Goal: Task Accomplishment & Management: Manage account settings

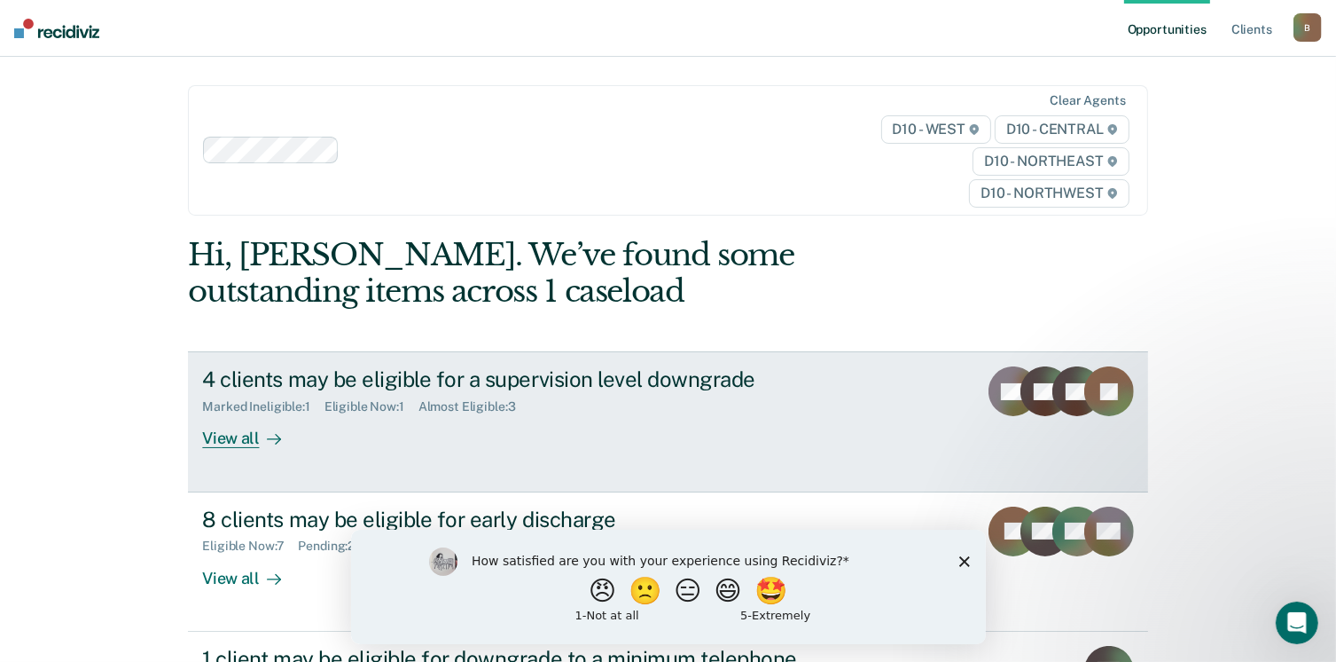
click at [234, 442] on div "View all" at bounding box center [251, 431] width 99 height 35
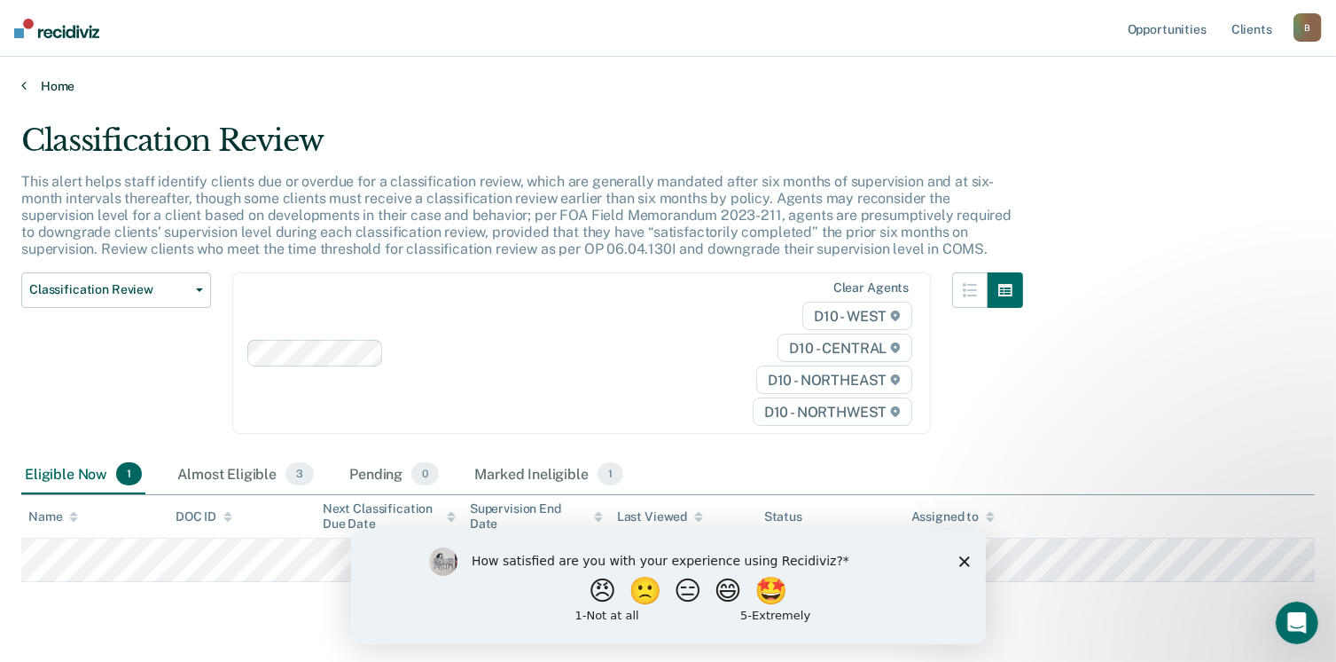
drag, startPoint x: 44, startPoint y: 73, endPoint x: 53, endPoint y: 83, distance: 13.9
click at [44, 73] on div "Home" at bounding box center [668, 75] width 1336 height 37
click at [53, 84] on link "Home" at bounding box center [668, 86] width 1294 height 16
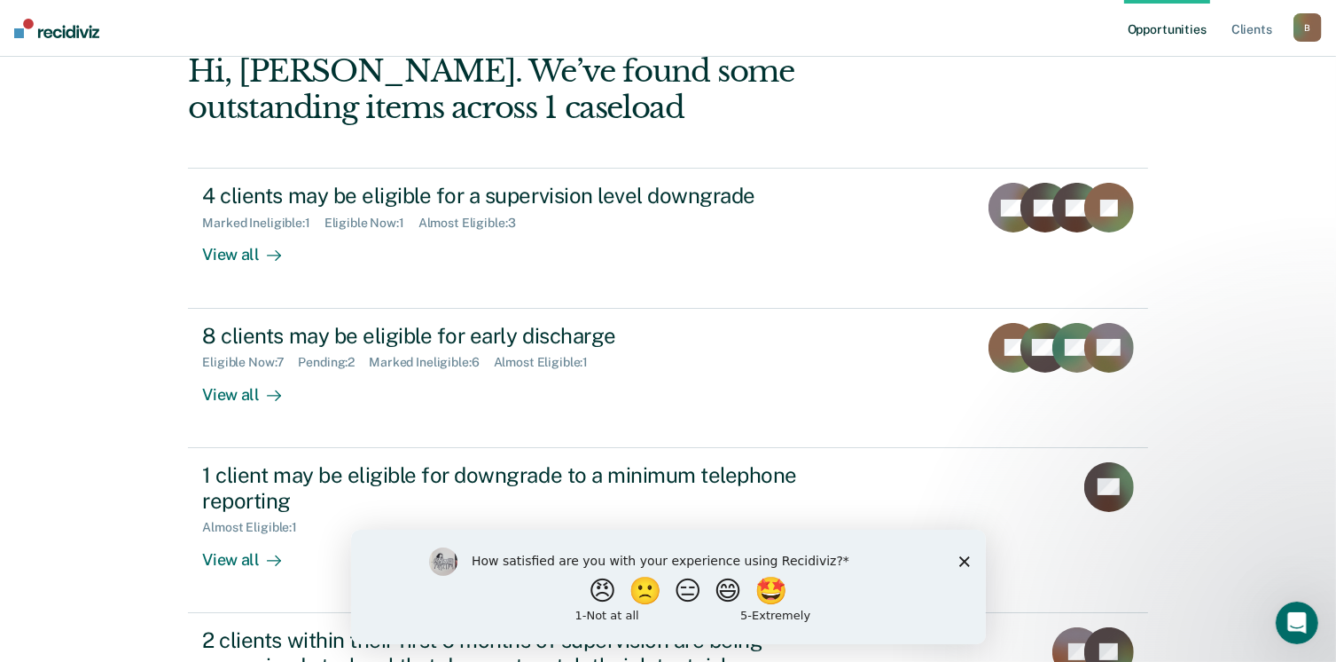
scroll to position [266, 0]
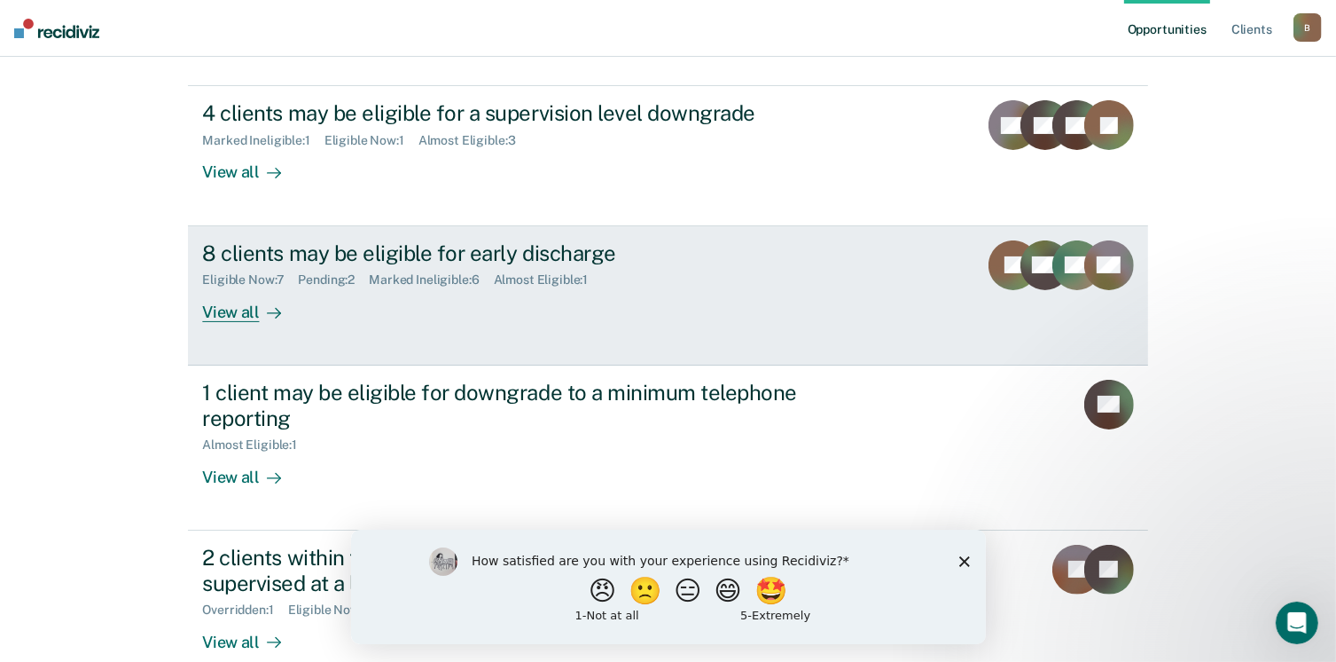
click at [227, 317] on div "View all" at bounding box center [251, 304] width 99 height 35
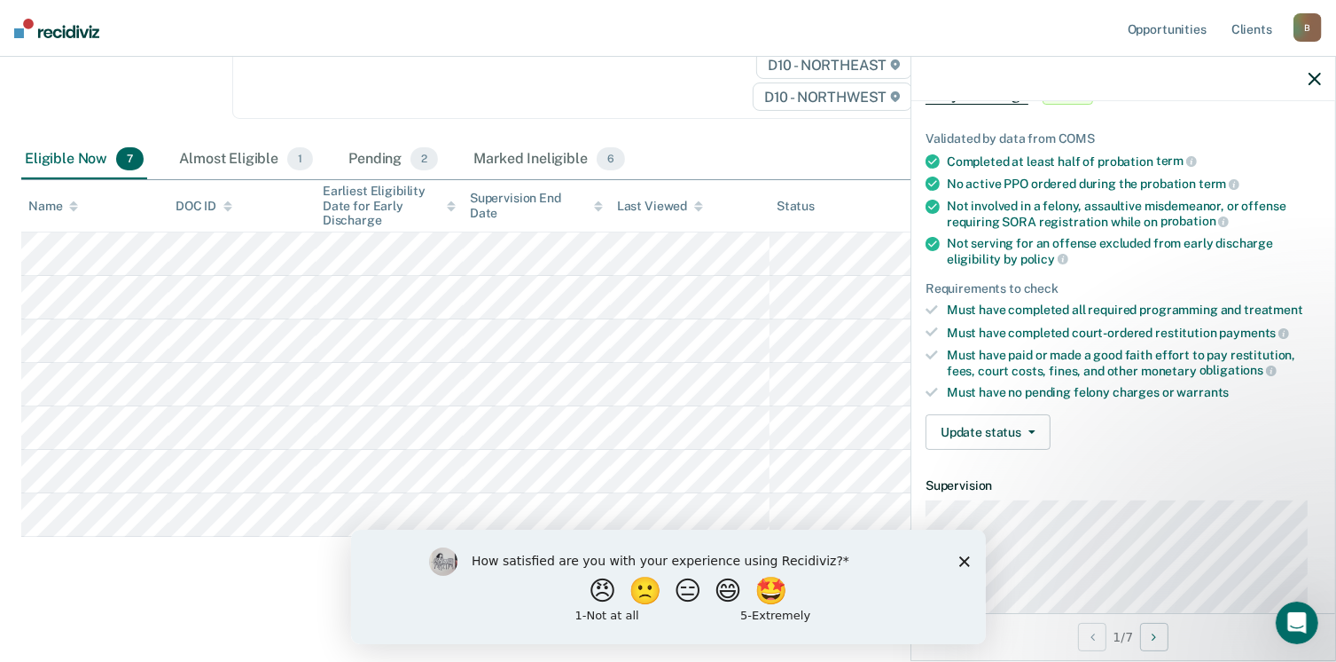
scroll to position [177, 0]
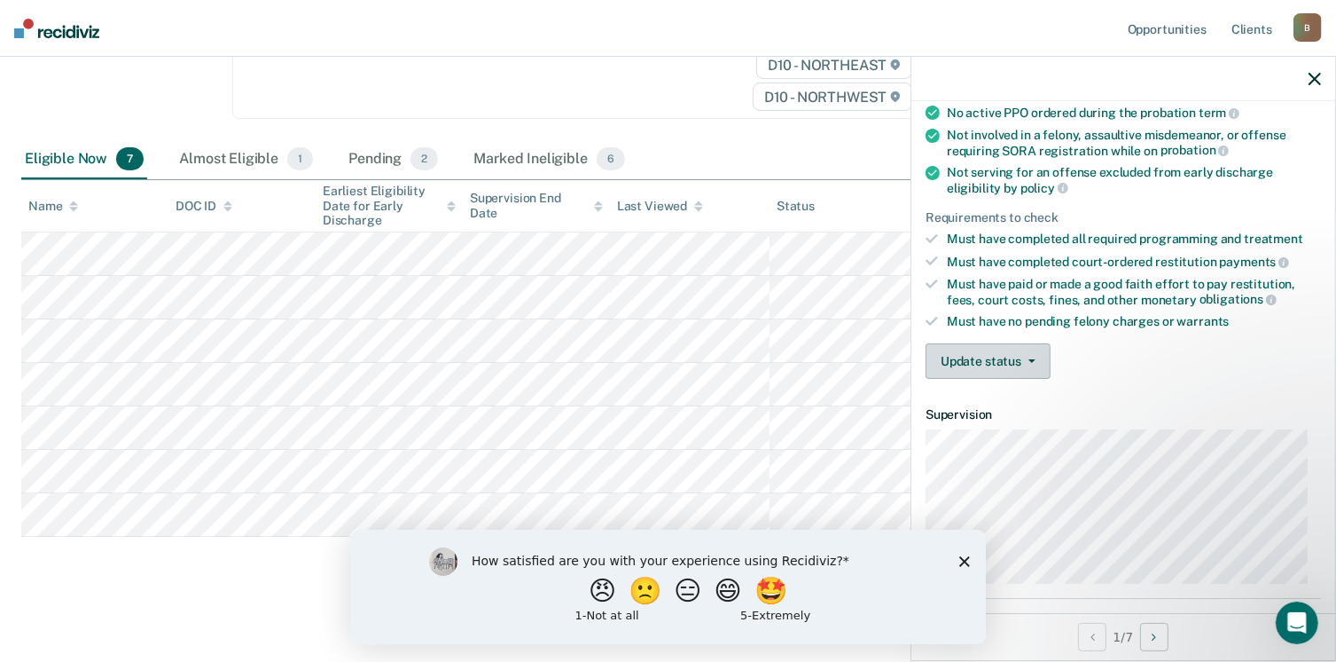
click at [991, 358] on button "Update status" at bounding box center [988, 360] width 125 height 35
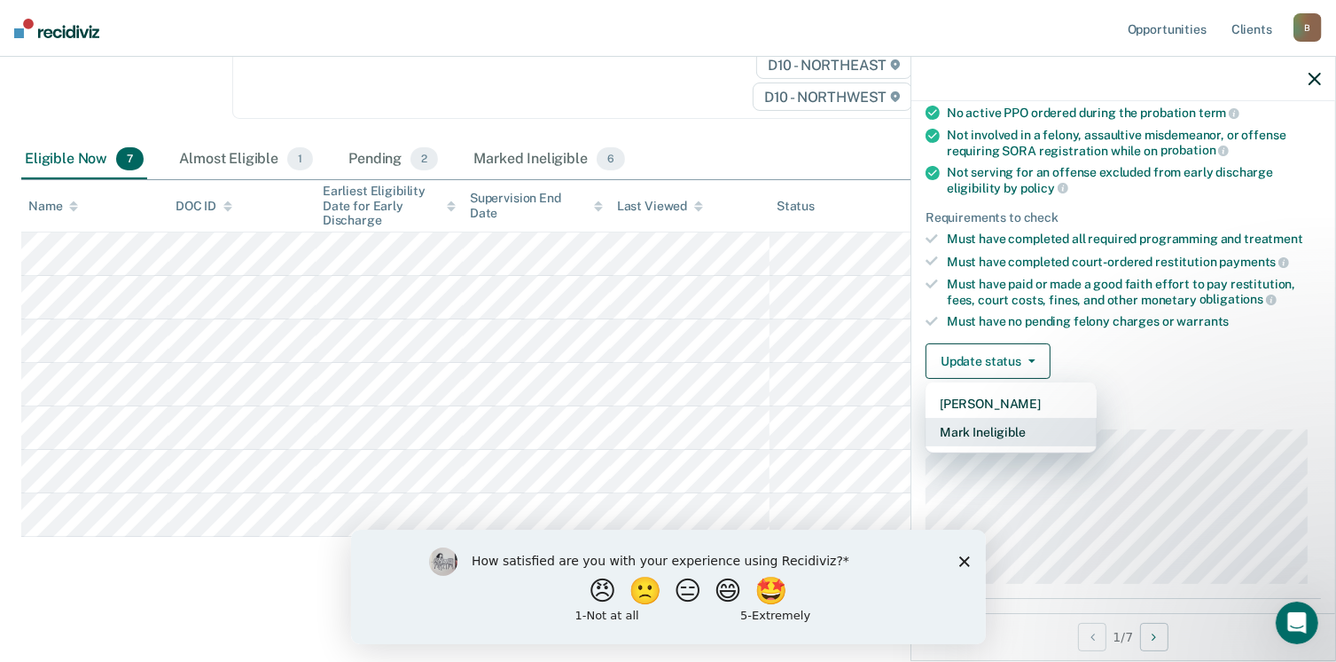
click at [1002, 426] on button "Mark Ineligible" at bounding box center [1011, 432] width 171 height 28
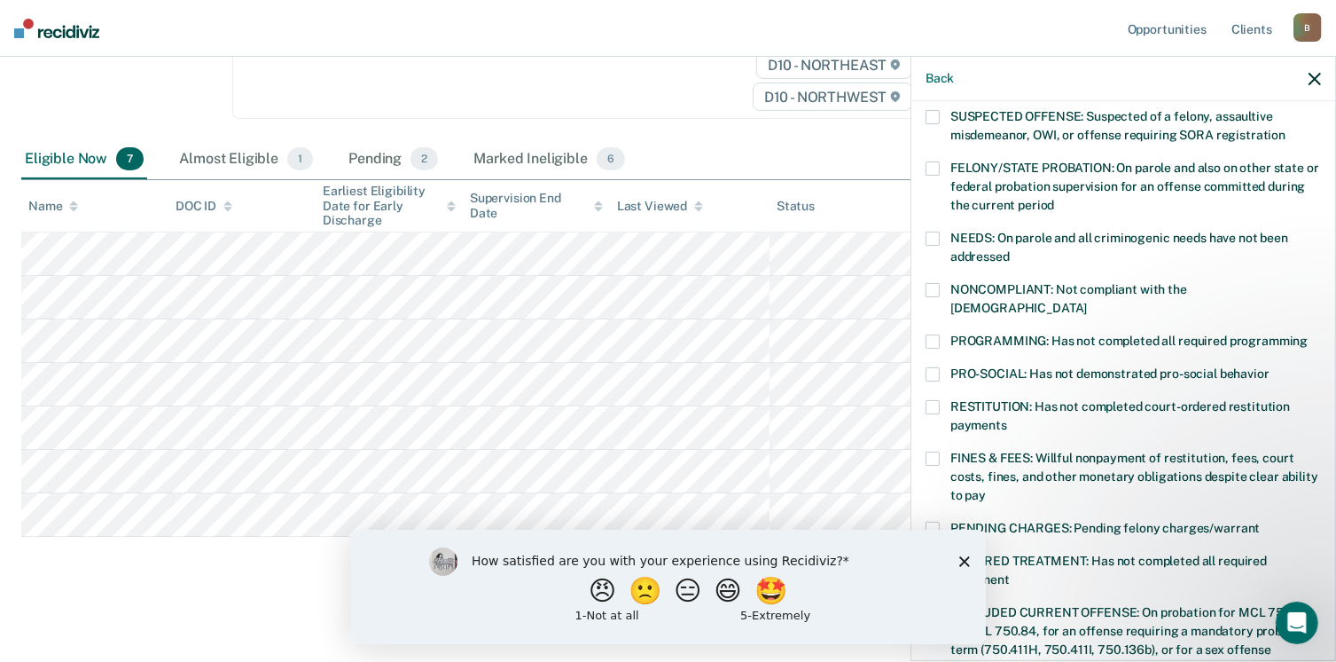
click at [933, 451] on span at bounding box center [933, 458] width 14 height 14
click at [986, 489] on input "FINES & FEES: Willful nonpayment of restitution, fees, court costs, fines, and …" at bounding box center [986, 489] width 0 height 0
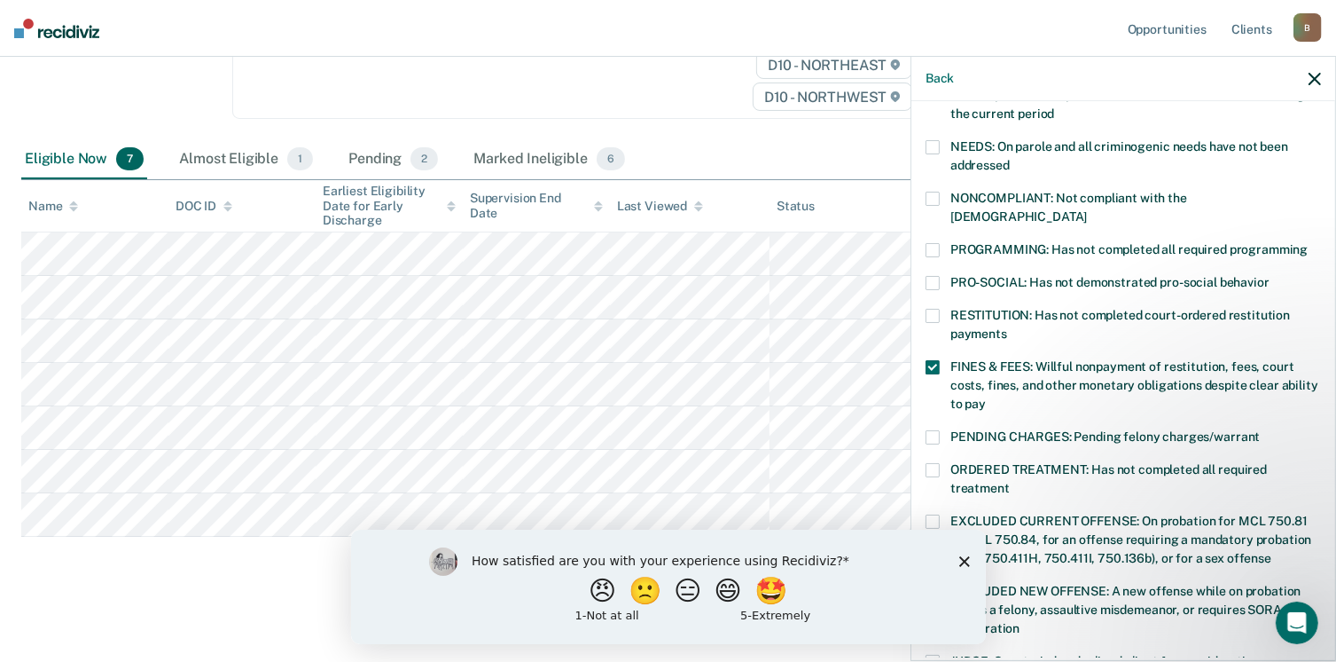
scroll to position [559, 0]
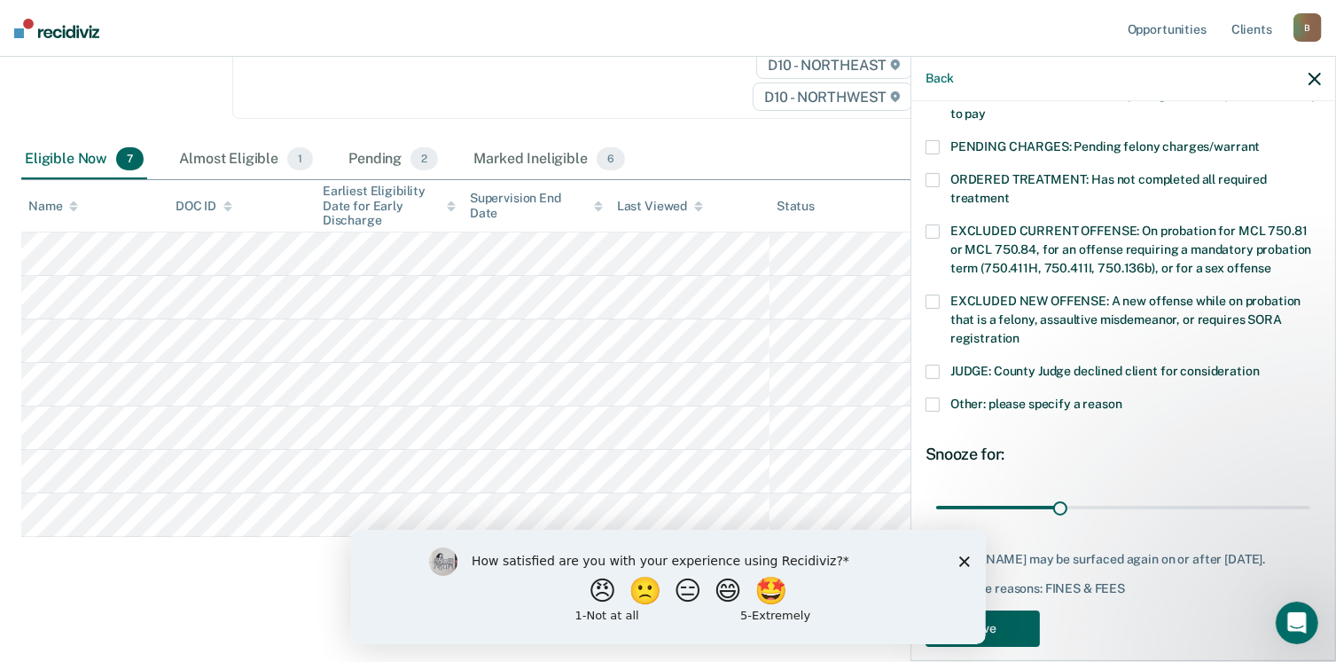
click at [1008, 610] on button "Save" at bounding box center [983, 628] width 114 height 36
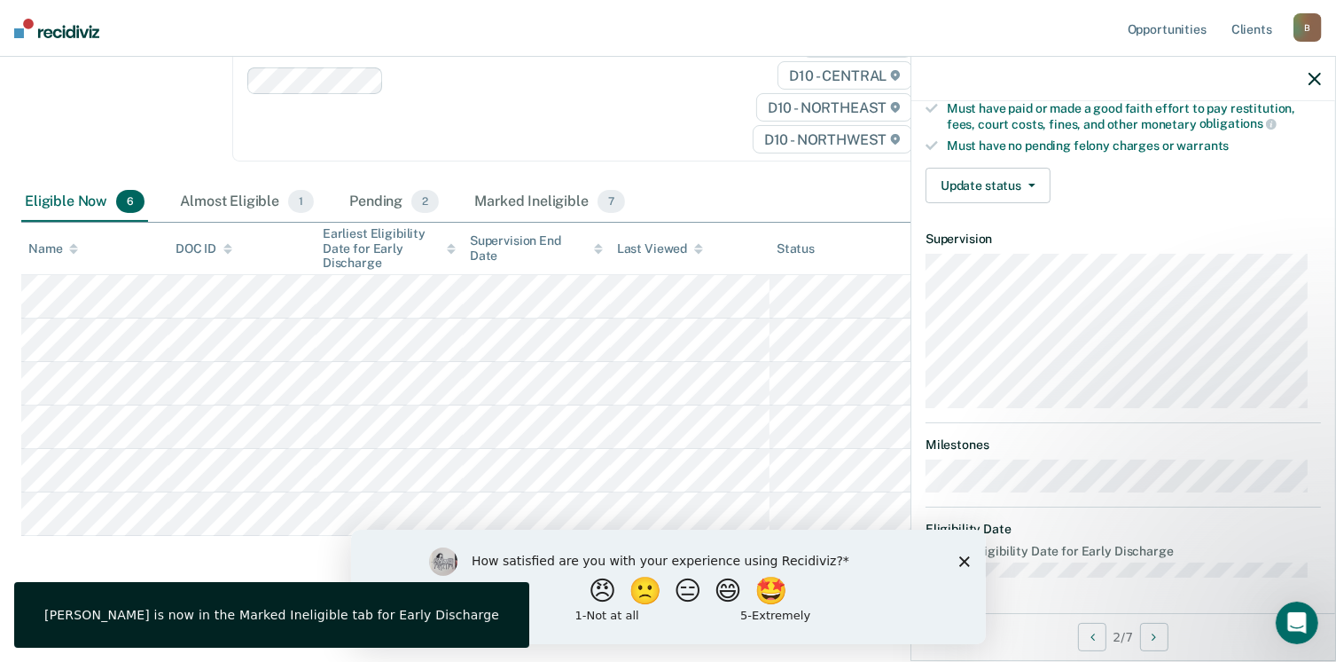
scroll to position [327, 0]
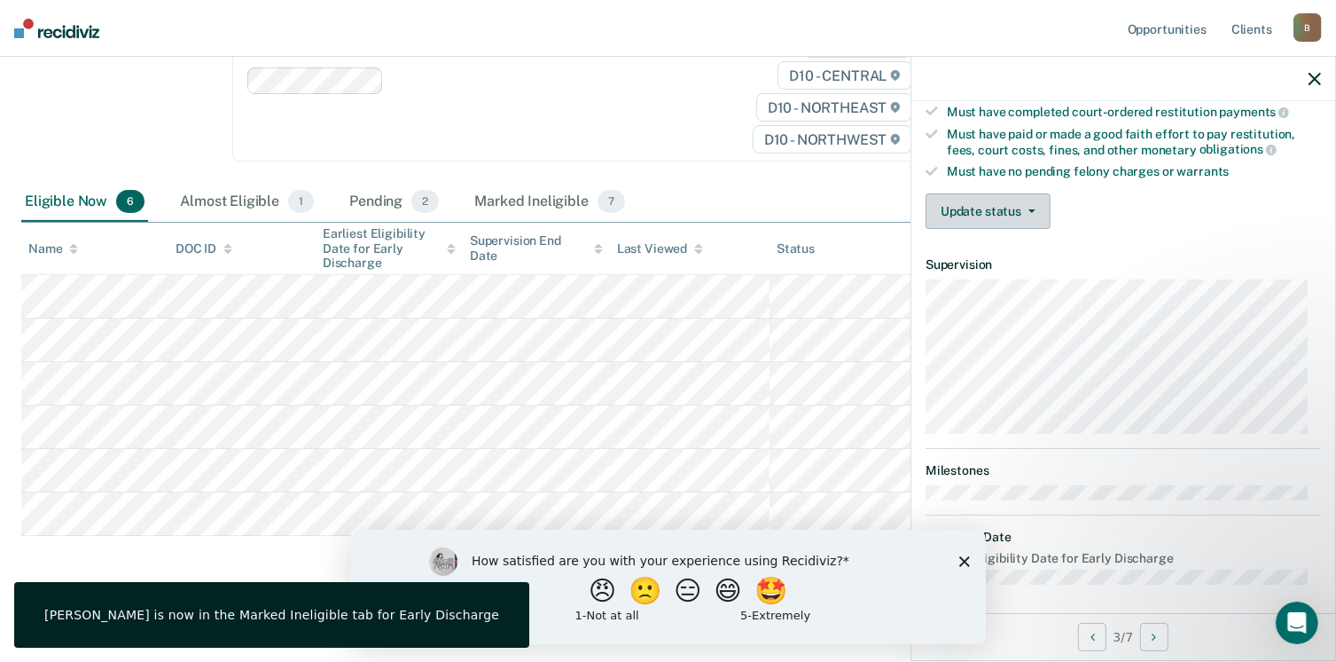
click at [976, 203] on button "Update status" at bounding box center [988, 210] width 125 height 35
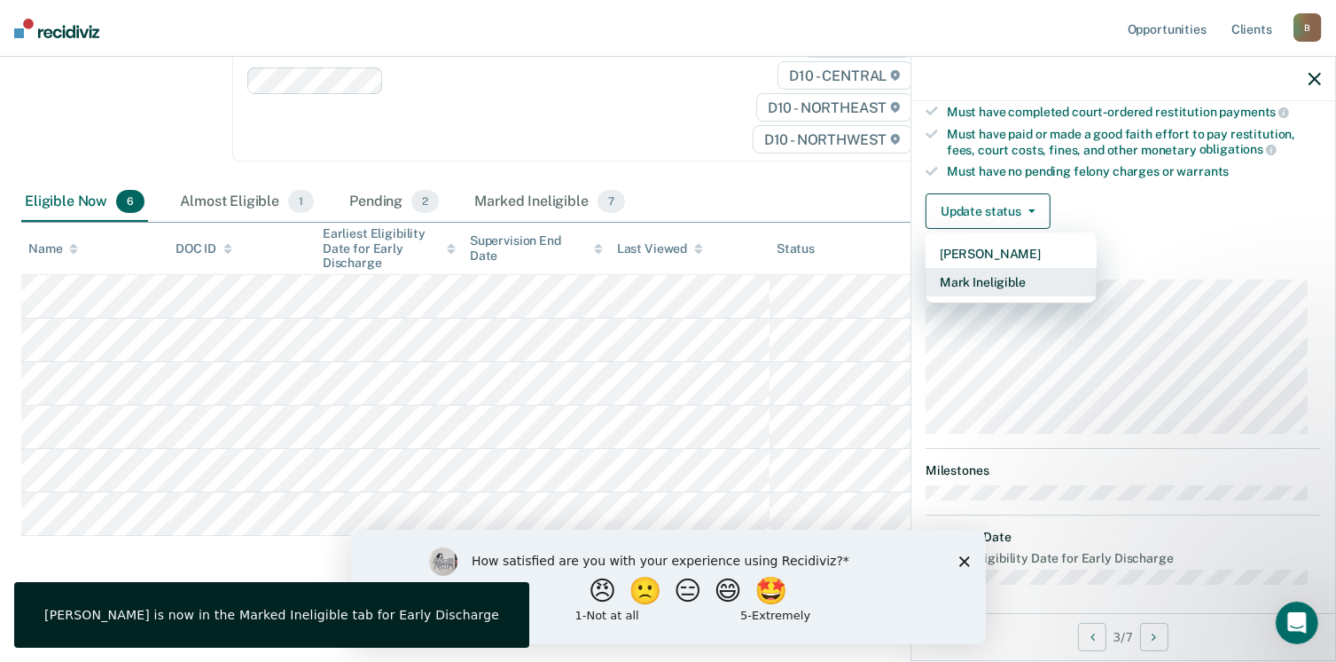
click at [1000, 270] on button "Mark Ineligible" at bounding box center [1011, 282] width 171 height 28
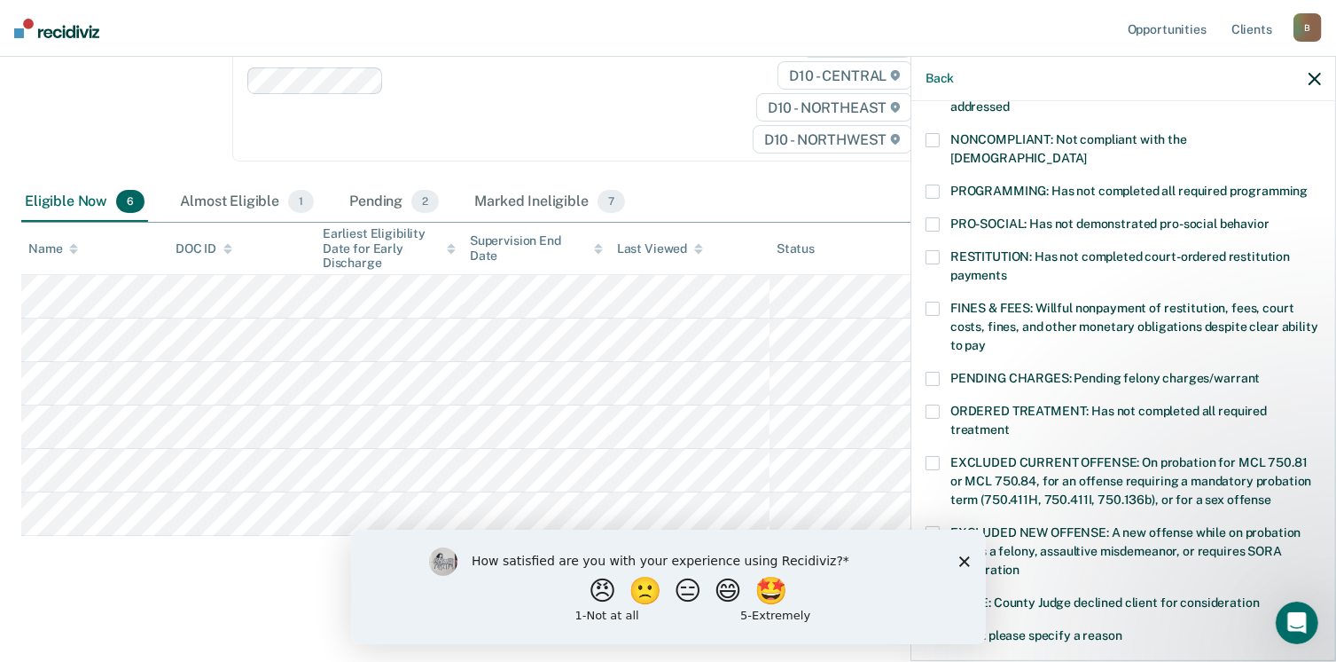
click at [928, 302] on span at bounding box center [933, 309] width 14 height 14
click at [986, 339] on input "FINES & FEES: Willful nonpayment of restitution, fees, court costs, fines, and …" at bounding box center [986, 339] width 0 height 0
click at [962, 560] on polygon "Close survey" at bounding box center [964, 560] width 11 height 11
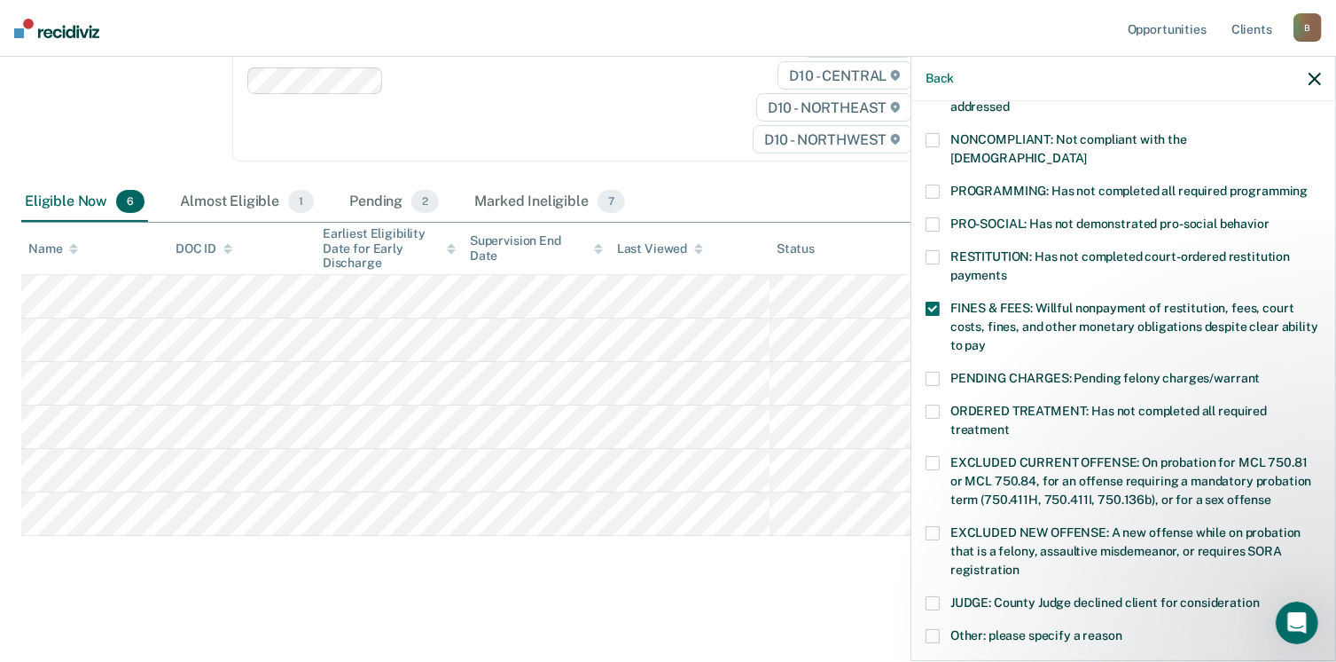
scroll to position [559, 0]
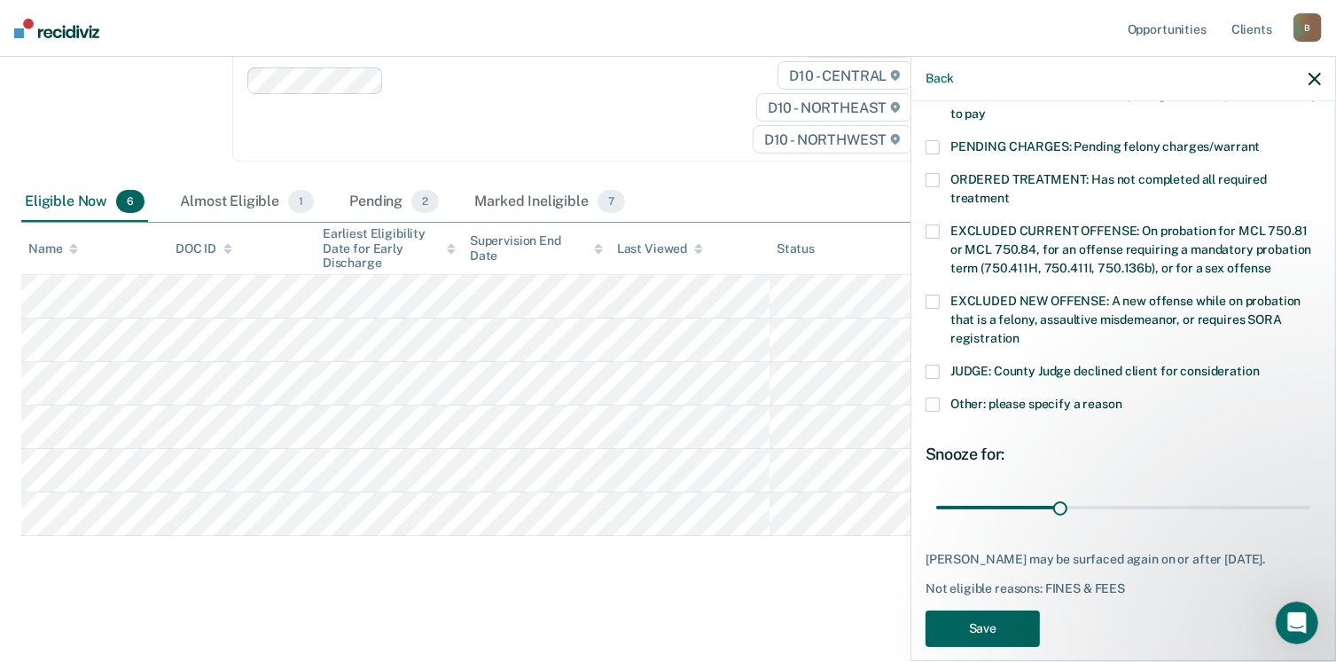
click at [987, 610] on button "Save" at bounding box center [983, 628] width 114 height 36
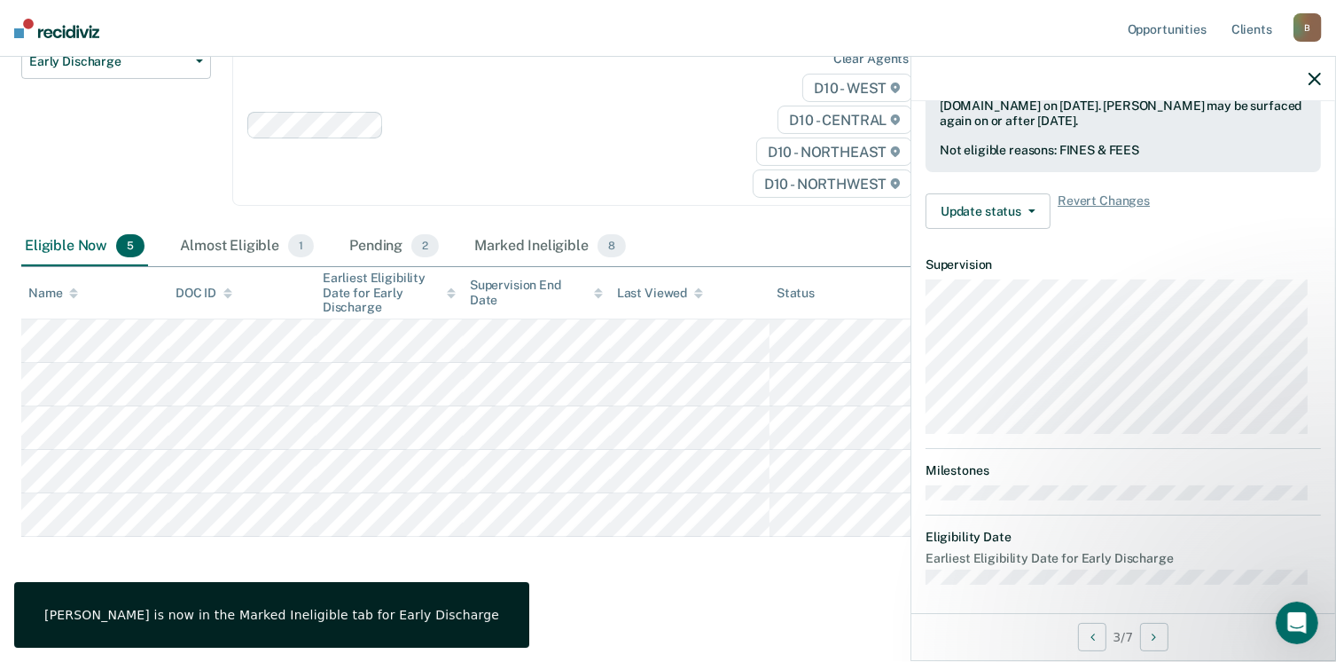
scroll to position [327, 0]
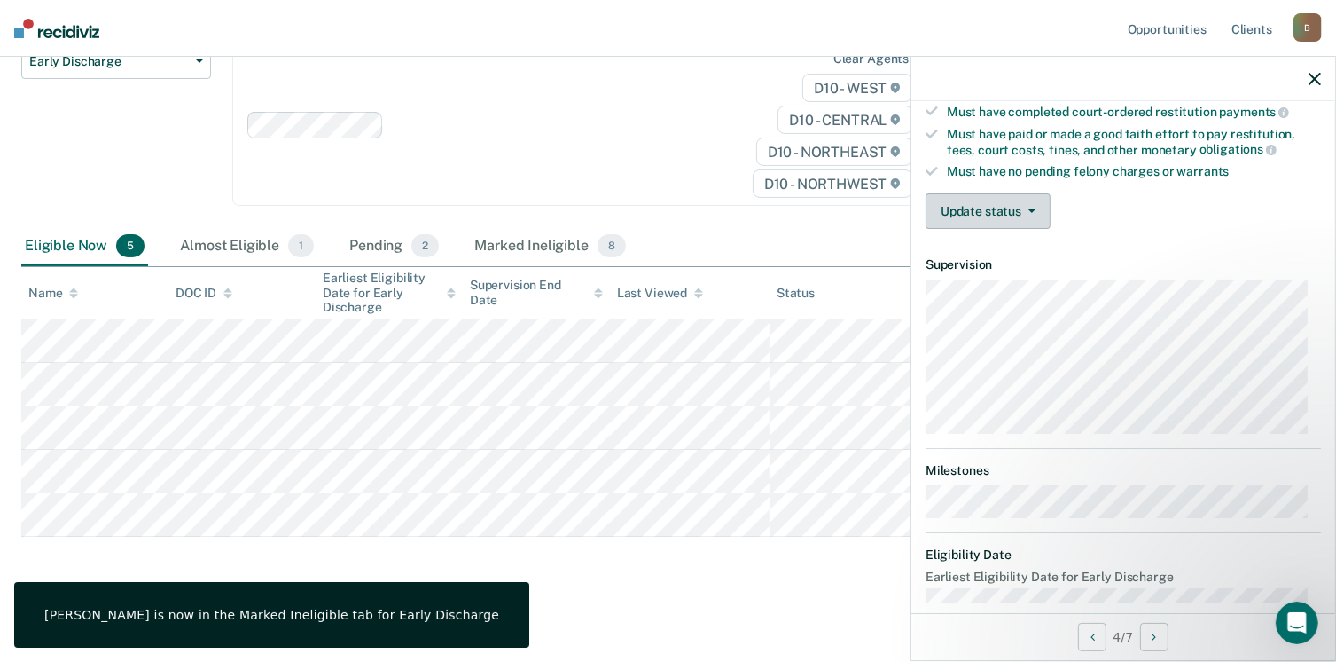
click at [979, 209] on button "Update status" at bounding box center [988, 210] width 125 height 35
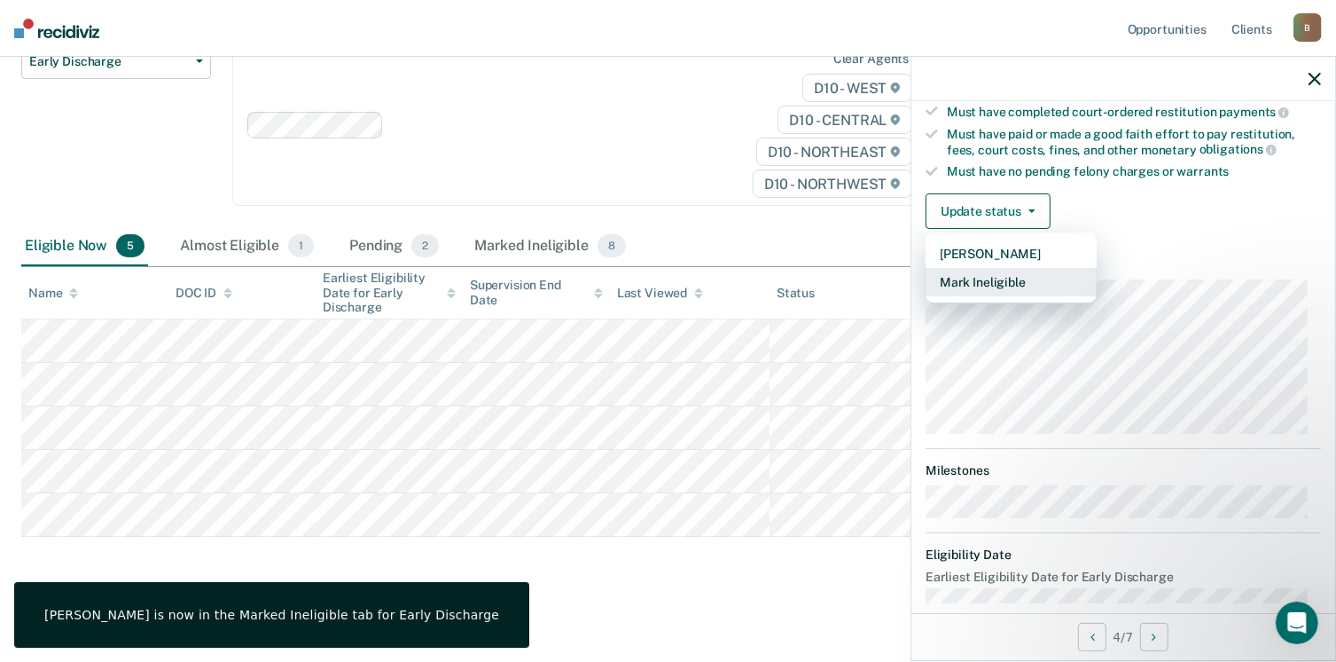
click at [979, 278] on button "Mark Ineligible" at bounding box center [1011, 282] width 171 height 28
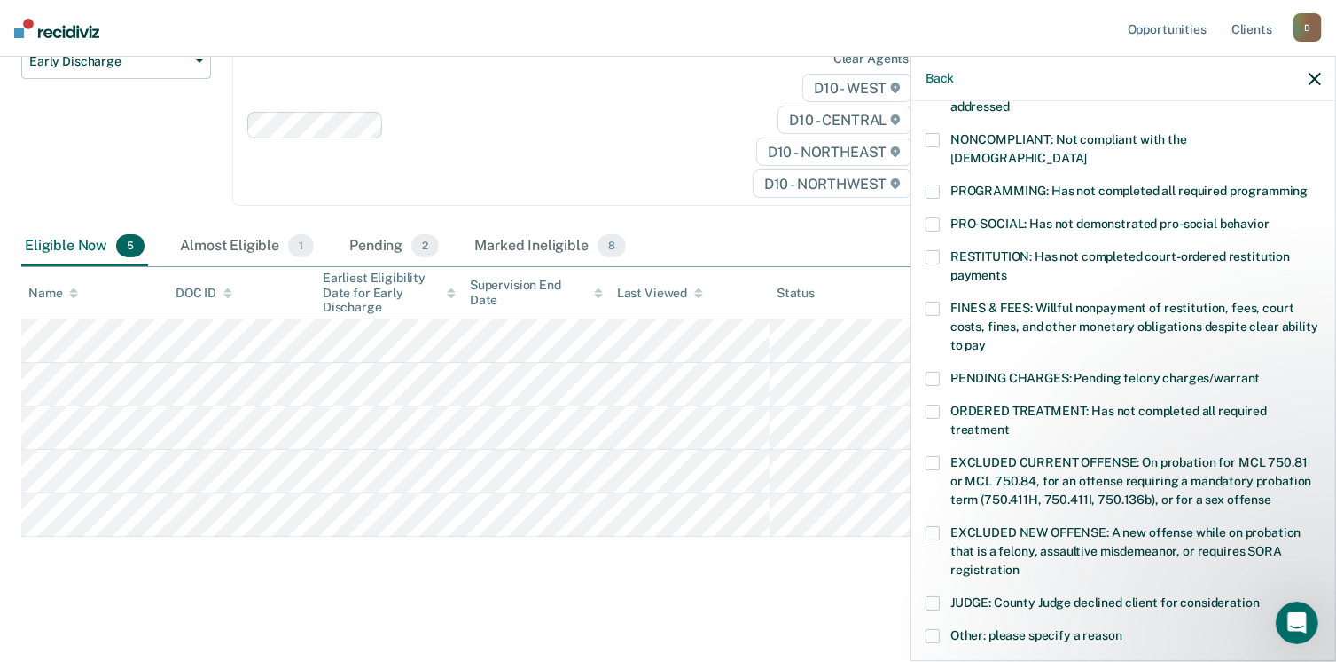
click at [935, 629] on span at bounding box center [933, 636] width 14 height 14
click at [1123, 629] on input "Other: please specify a reason" at bounding box center [1123, 629] width 0 height 0
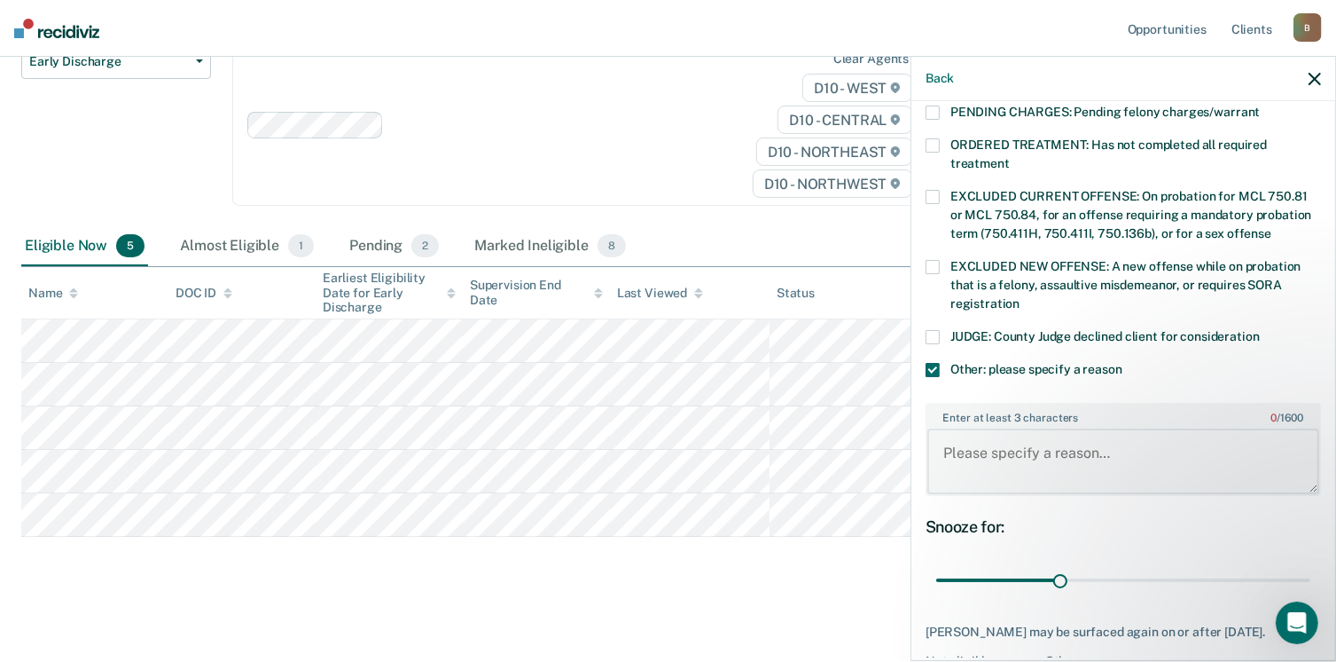
click at [1037, 430] on textarea "Enter at least 3 characters 0 / 1600" at bounding box center [1124, 461] width 392 height 66
drag, startPoint x: 1236, startPoint y: 428, endPoint x: 915, endPoint y: 433, distance: 321.0
click at [915, 433] on div "JS Which of the following requirements has [PERSON_NAME] not met? [MEDICAL_DATA…" at bounding box center [1124, 379] width 424 height 556
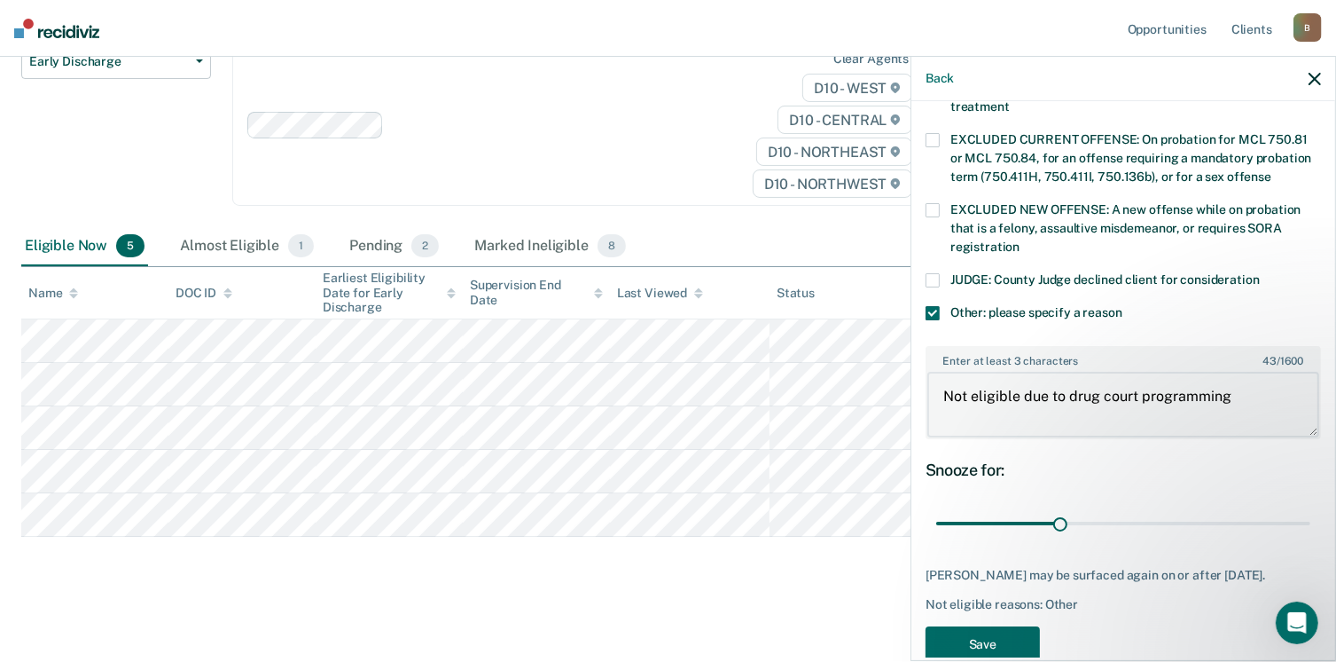
scroll to position [679, 0]
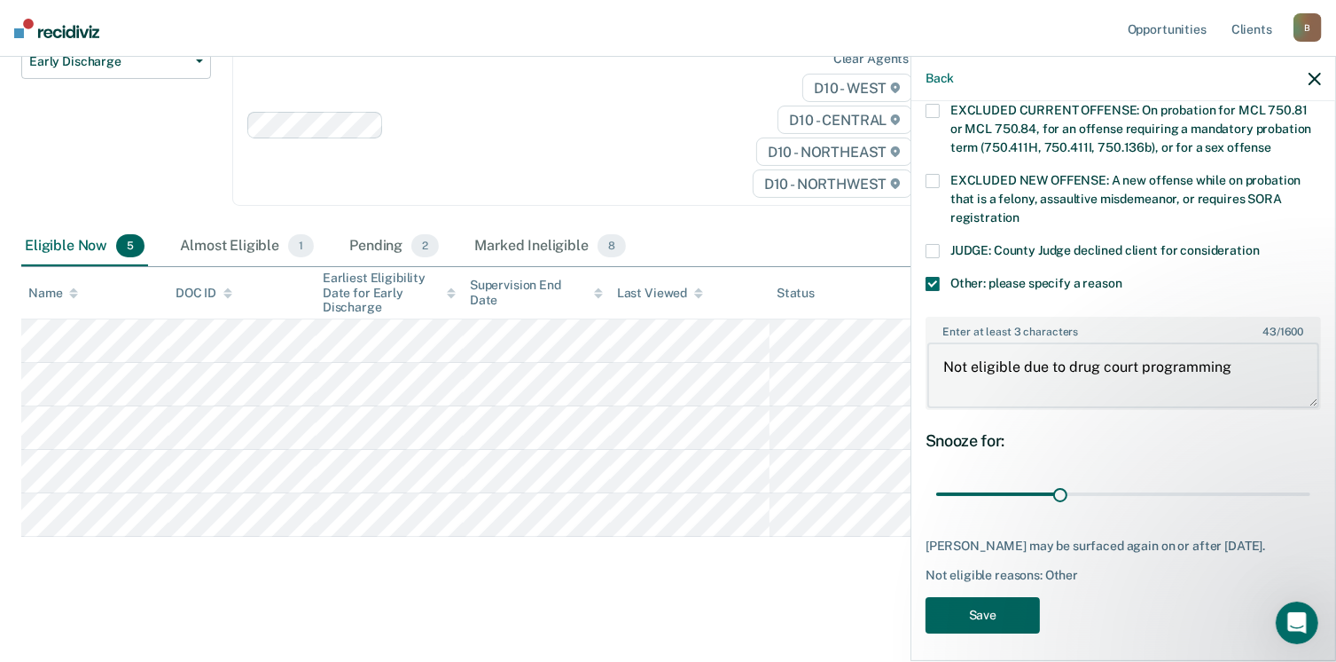
type textarea "Not eligible due to drug court programming"
click at [975, 600] on button "Save" at bounding box center [983, 615] width 114 height 36
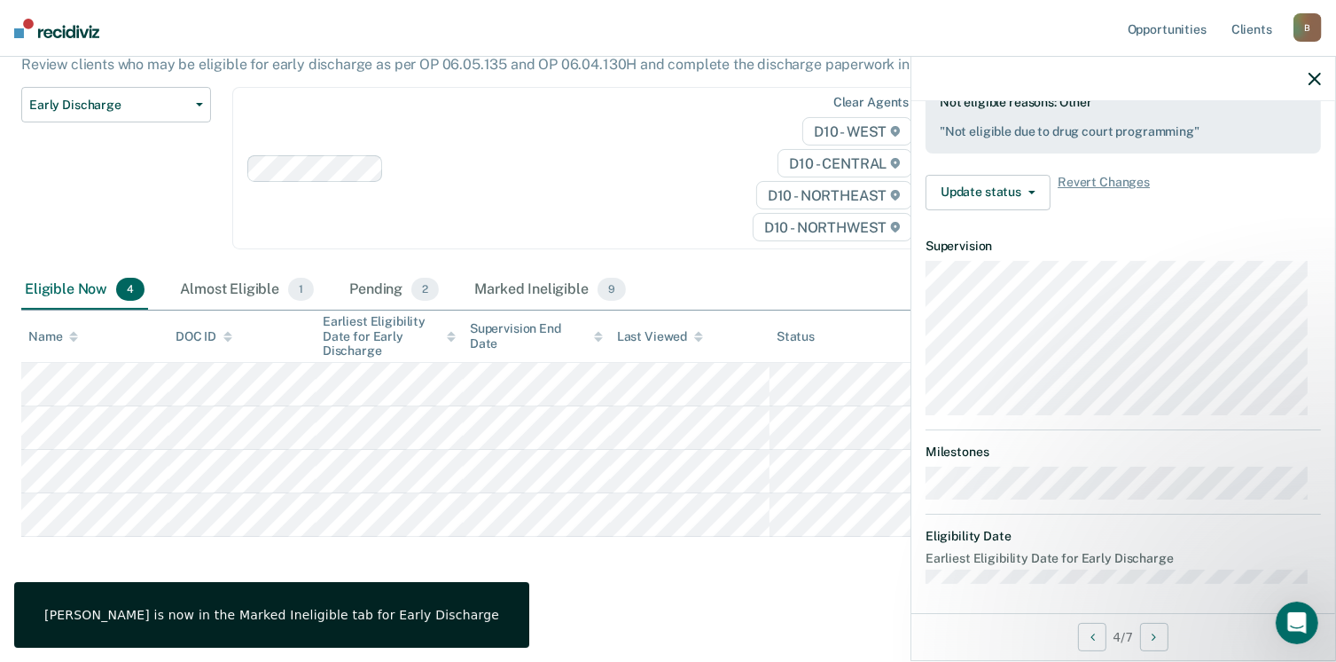
scroll to position [327, 0]
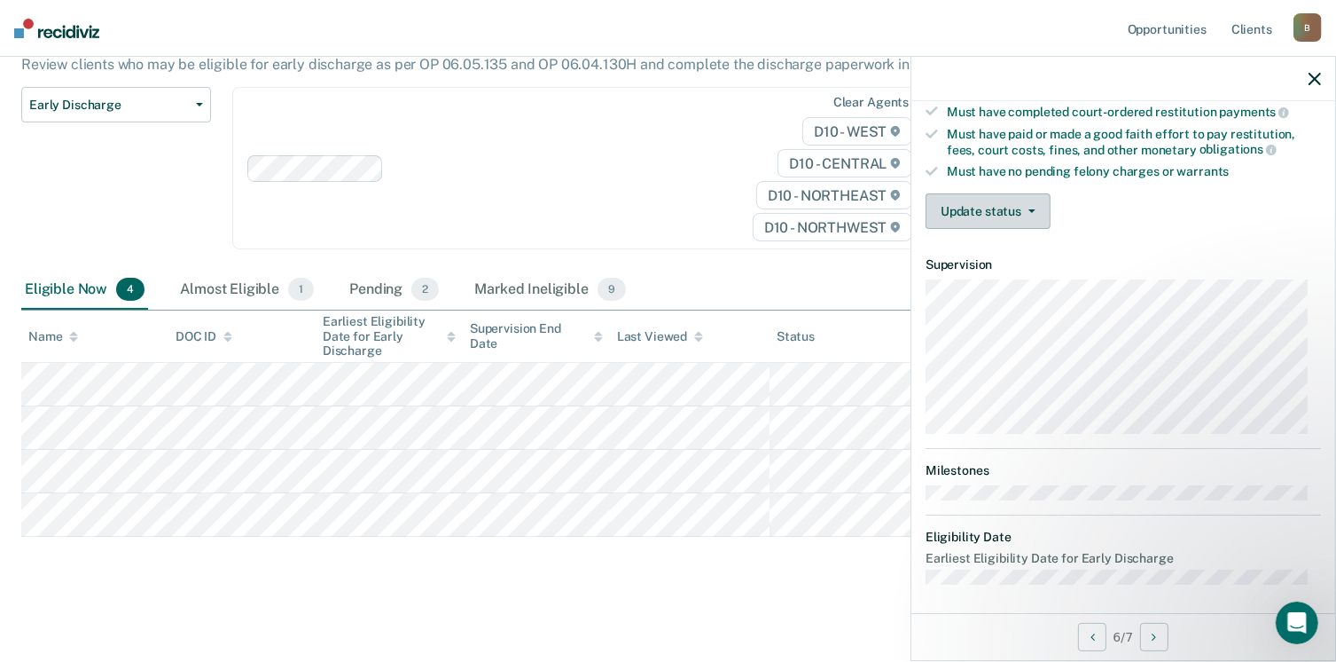
drag, startPoint x: 992, startPoint y: 200, endPoint x: 1025, endPoint y: 225, distance: 41.1
click at [992, 200] on button "Update status" at bounding box center [988, 210] width 125 height 35
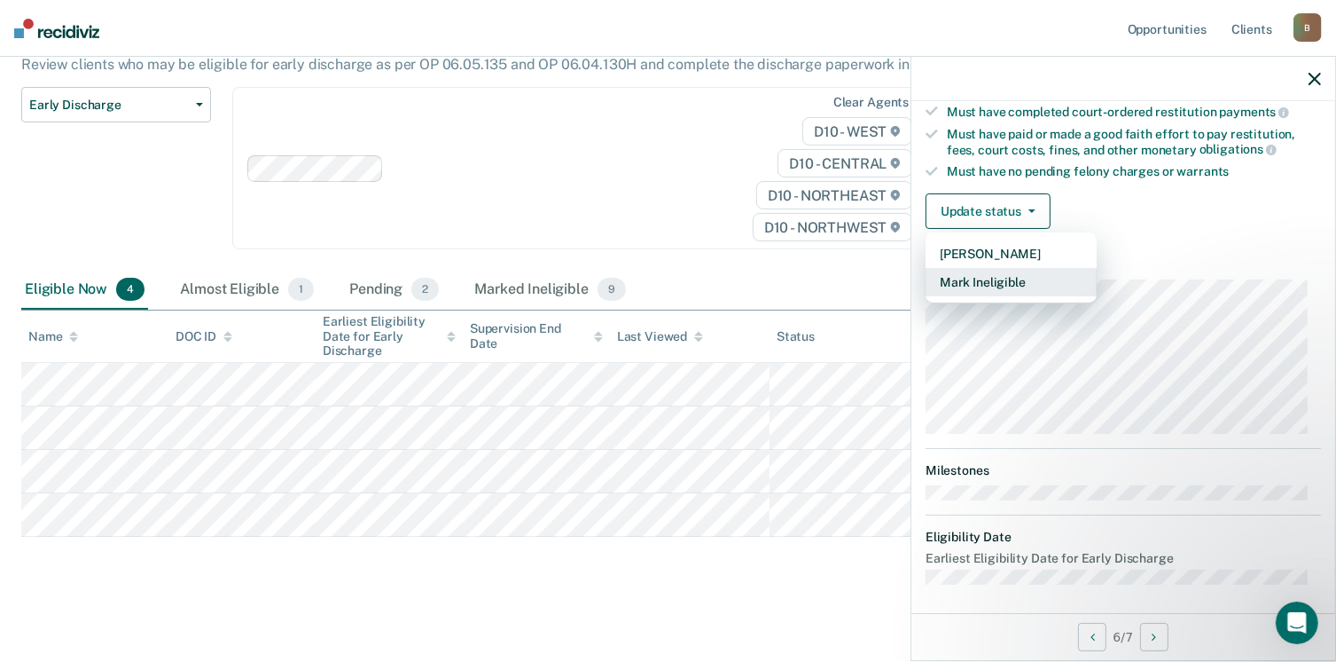
click at [983, 277] on button "Mark Ineligible" at bounding box center [1011, 282] width 171 height 28
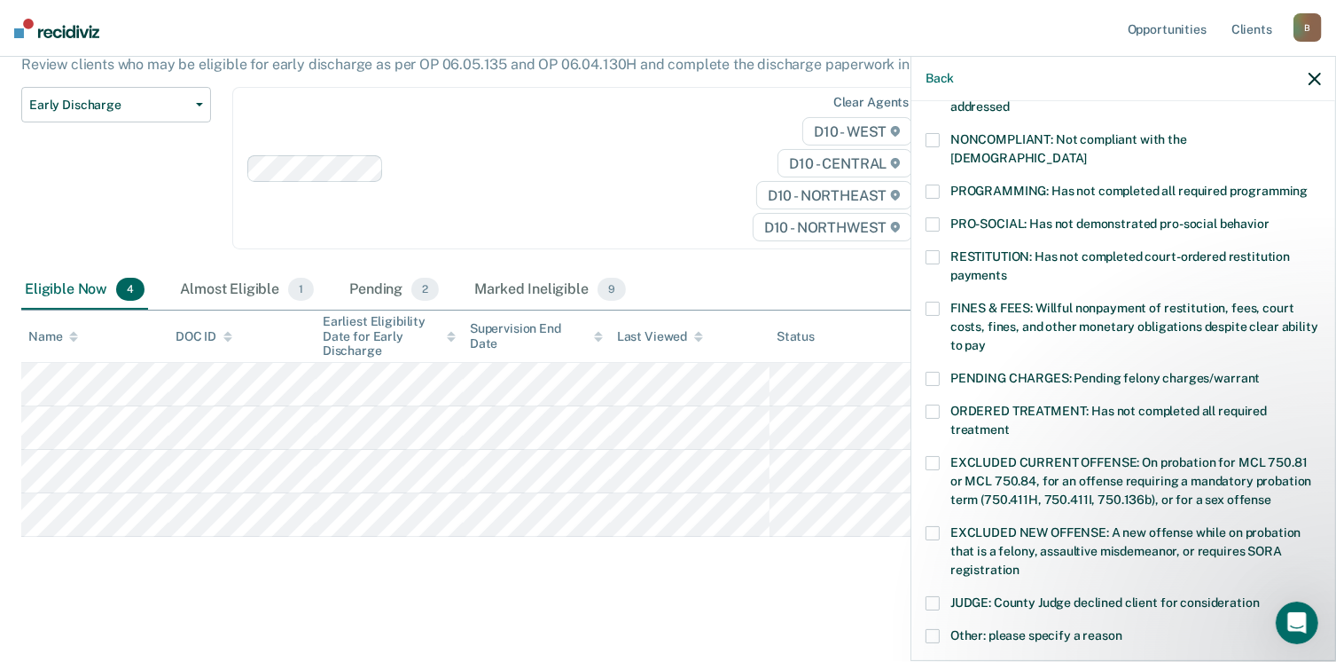
click at [933, 629] on span at bounding box center [933, 636] width 14 height 14
click at [1123, 629] on input "Other: please specify a reason" at bounding box center [1123, 629] width 0 height 0
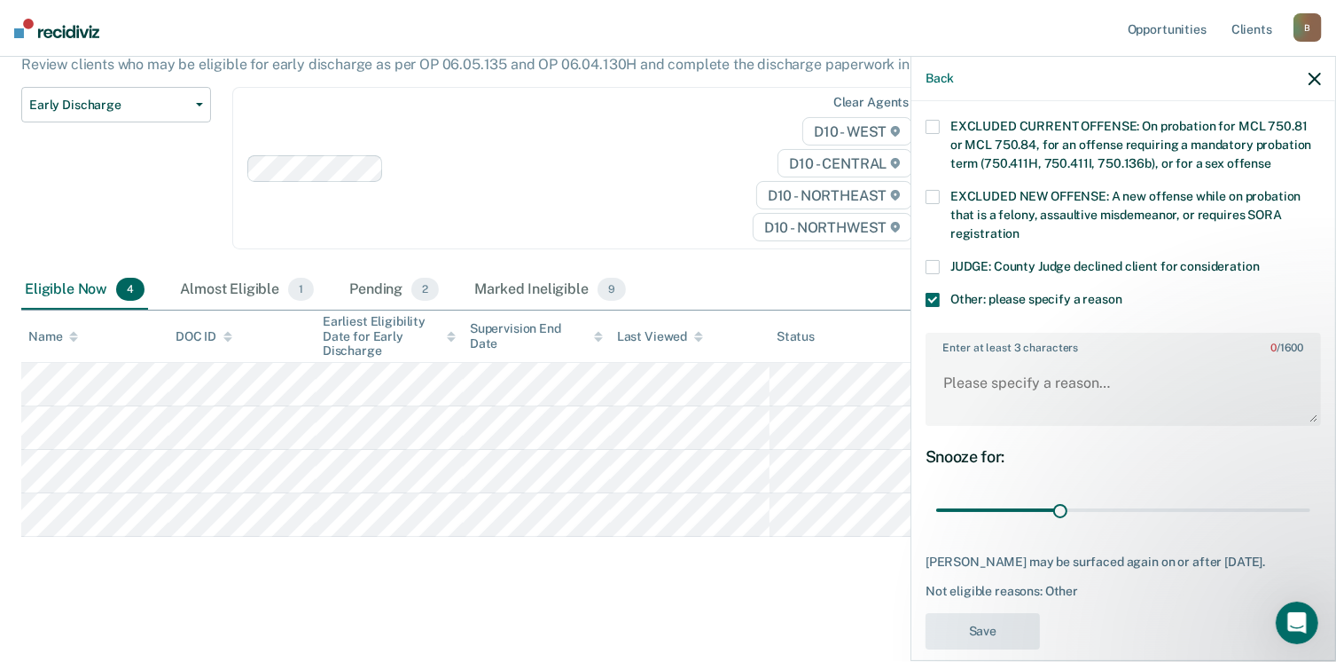
scroll to position [664, 0]
click at [990, 357] on textarea "Enter at least 3 characters 0 / 1600" at bounding box center [1124, 390] width 392 height 66
paste textarea "Not eligible due to drug court programming"
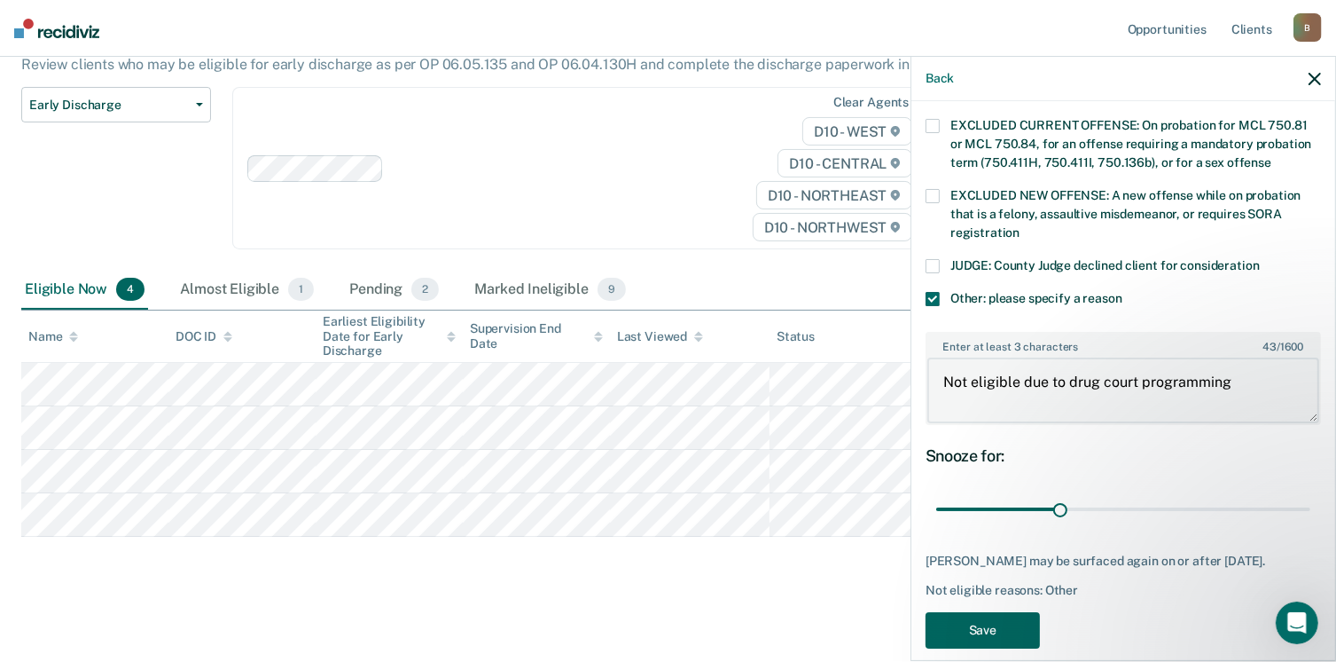
type textarea "Not eligible due to drug court programming"
click at [1032, 612] on button "Save" at bounding box center [983, 630] width 114 height 36
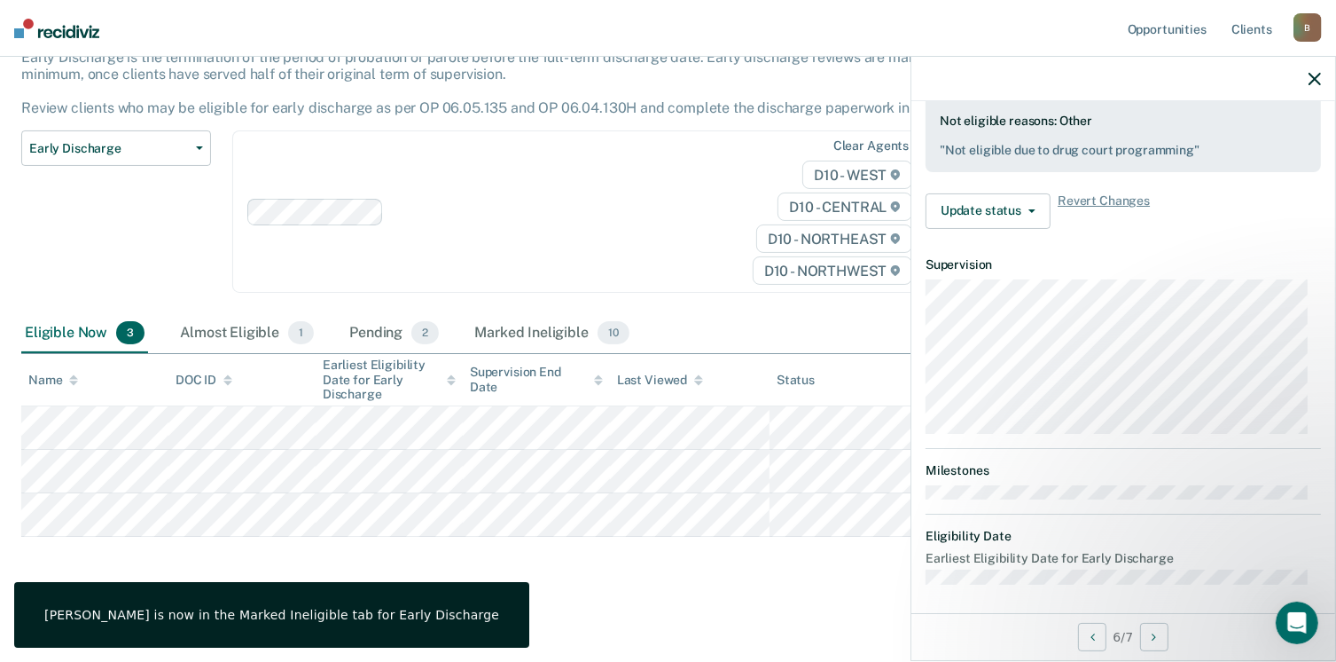
scroll to position [327, 0]
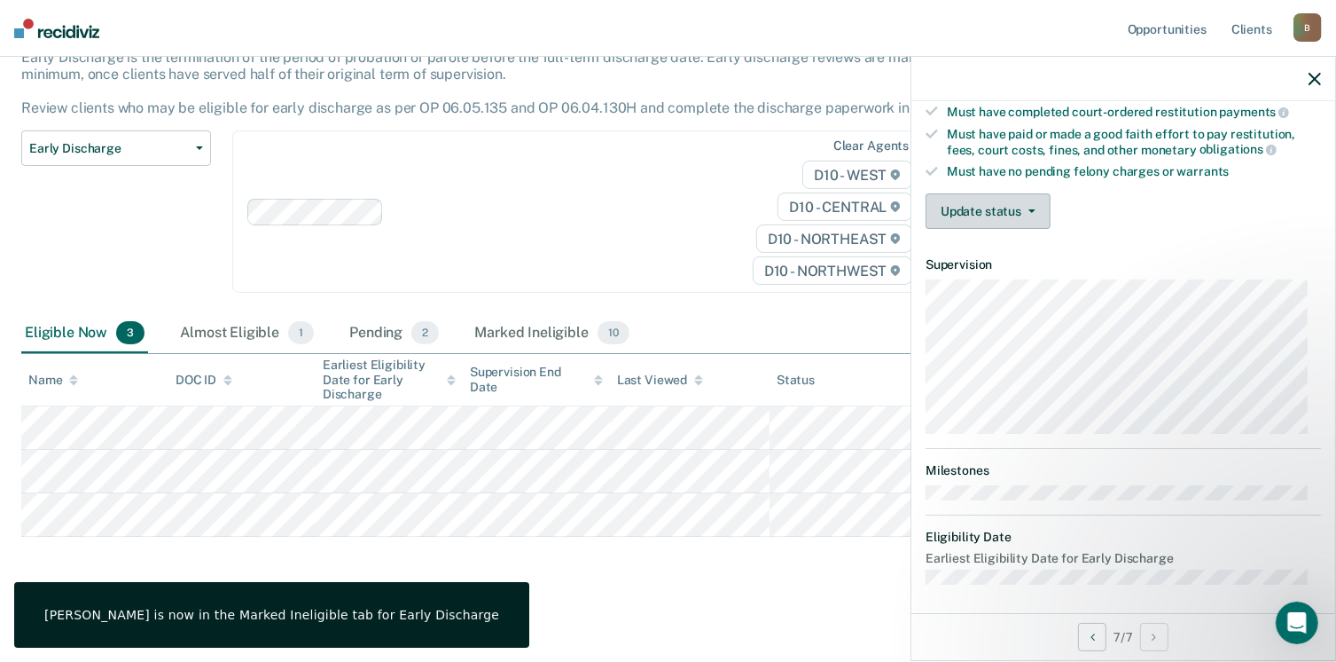
click at [1017, 210] on button "Update status" at bounding box center [988, 210] width 125 height 35
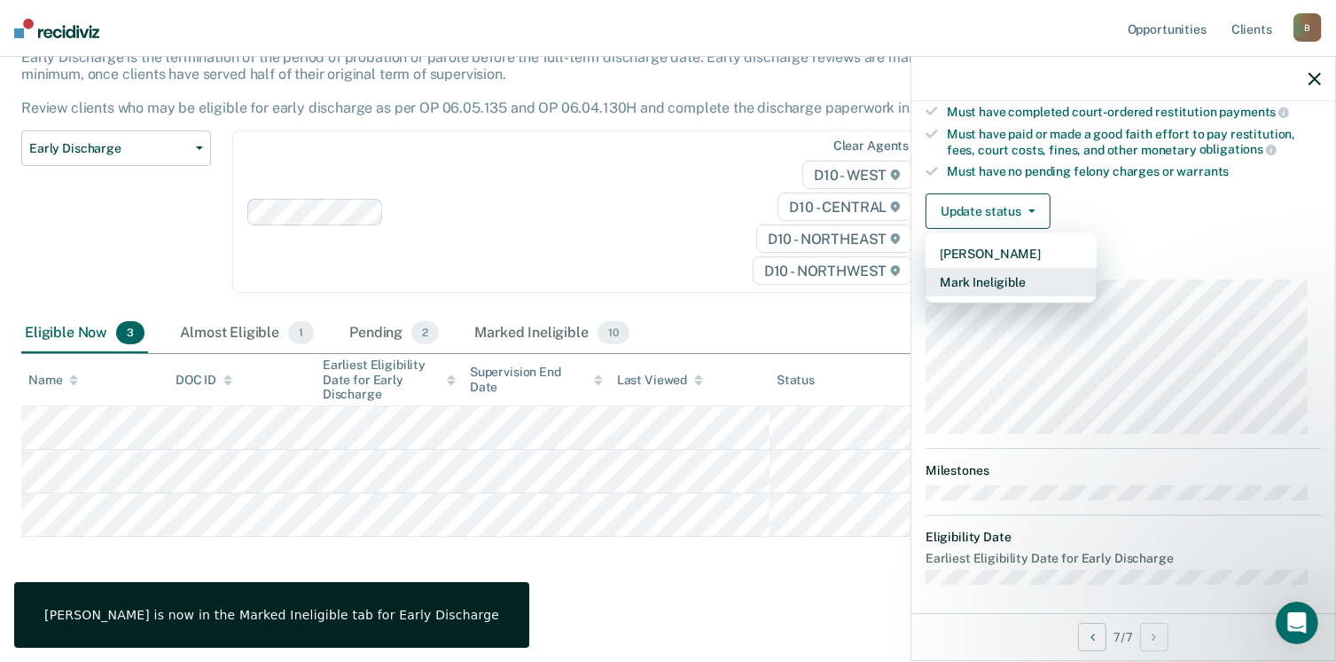
click at [984, 271] on button "Mark Ineligible" at bounding box center [1011, 282] width 171 height 28
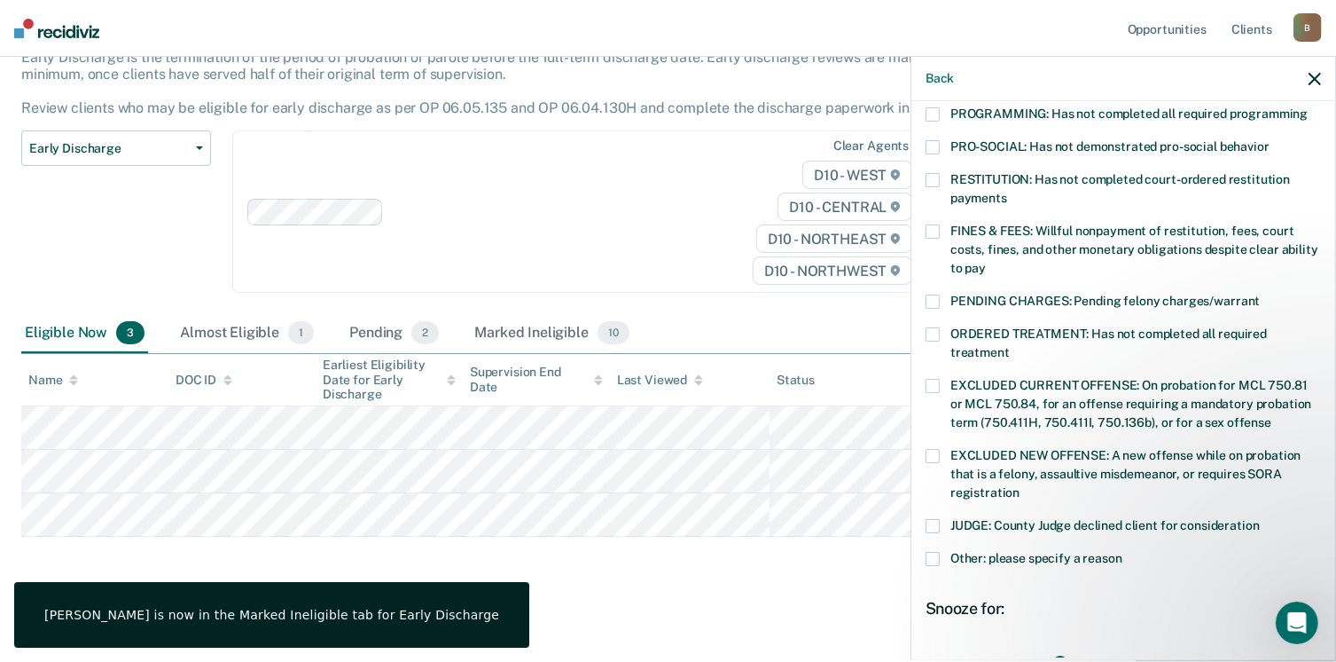
scroll to position [559, 0]
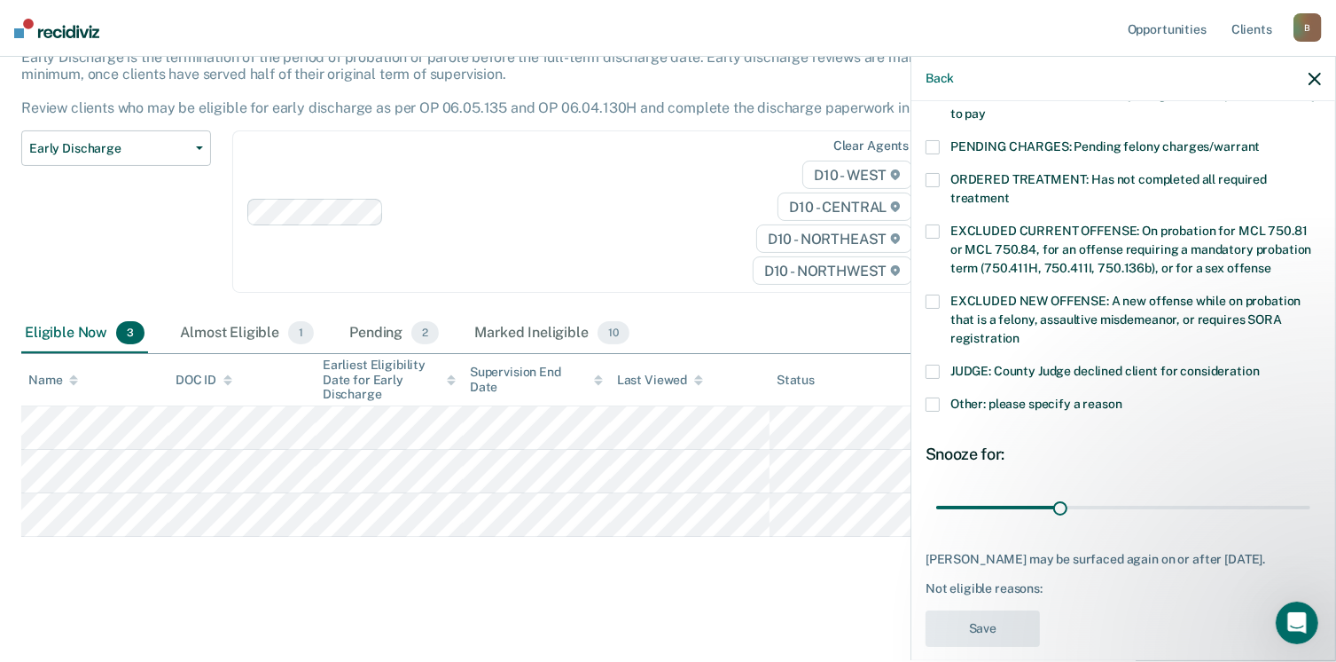
click at [936, 397] on span at bounding box center [933, 404] width 14 height 14
click at [1123, 397] on input "Other: please specify a reason" at bounding box center [1123, 397] width 0 height 0
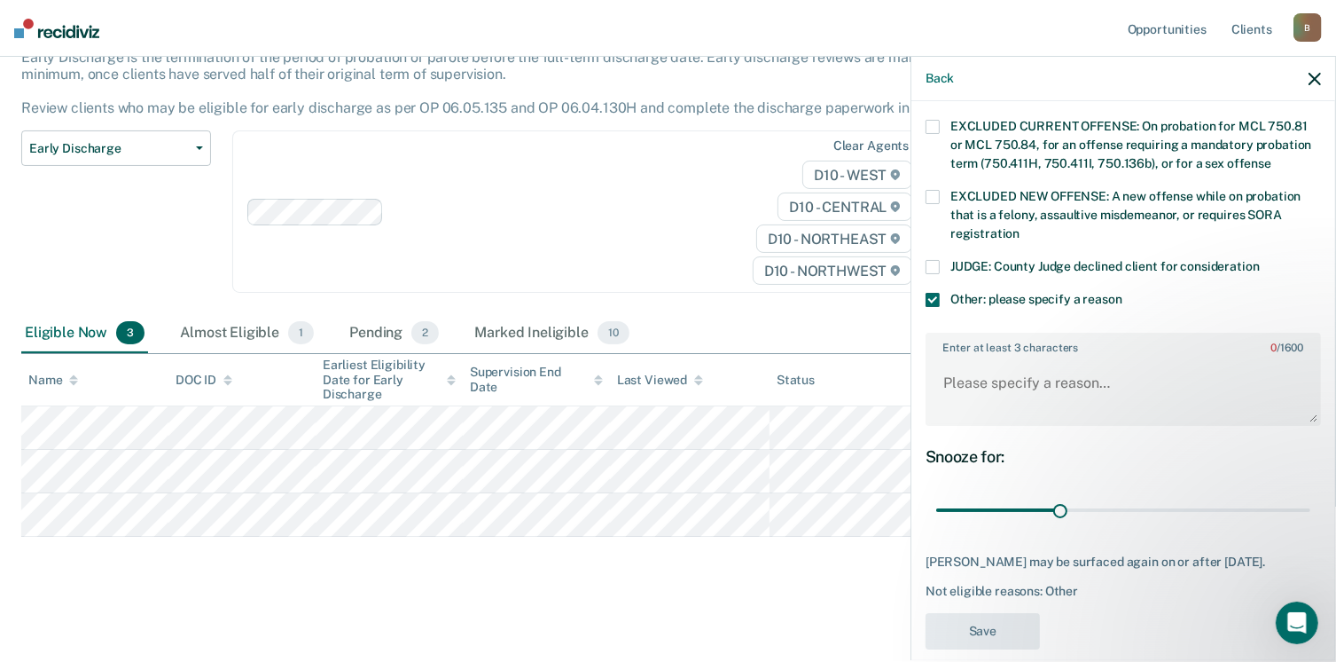
scroll to position [664, 0]
click at [1019, 370] on textarea "Enter at least 3 characters 0 / 1600" at bounding box center [1124, 390] width 392 height 66
paste textarea "Not eligible due to drug court programming"
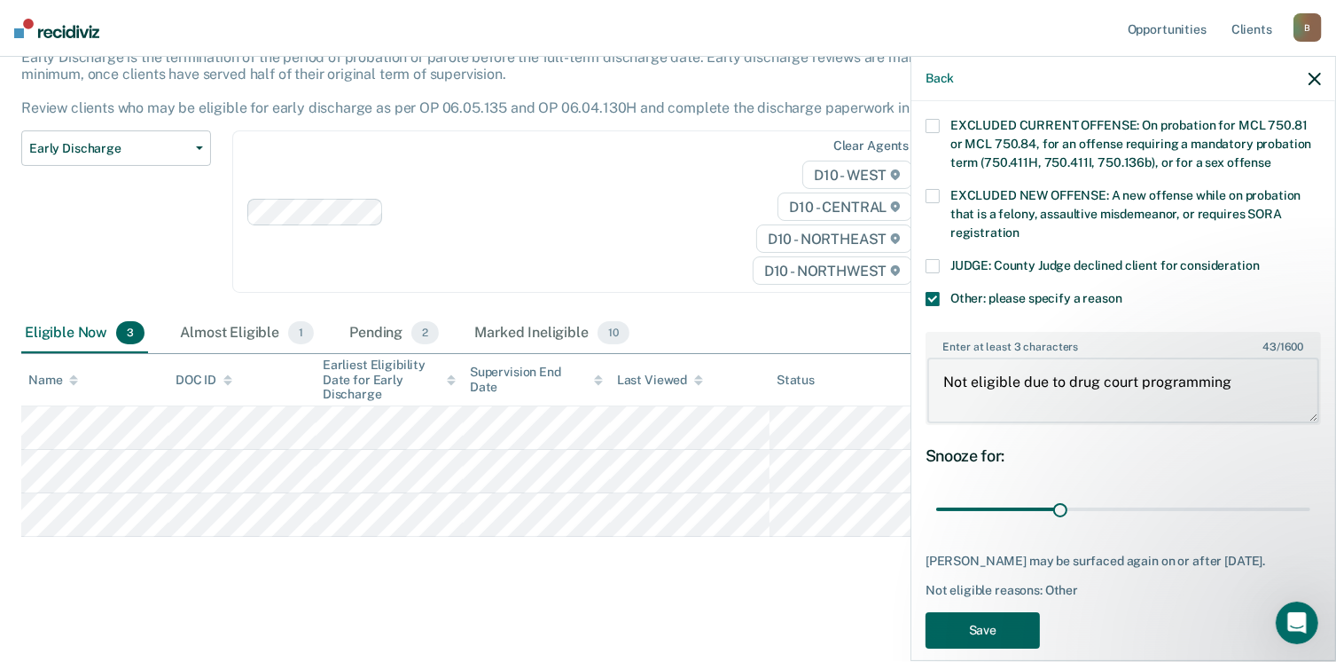
type textarea "Not eligible due to drug court programming"
click at [1014, 622] on button "Save" at bounding box center [983, 630] width 114 height 36
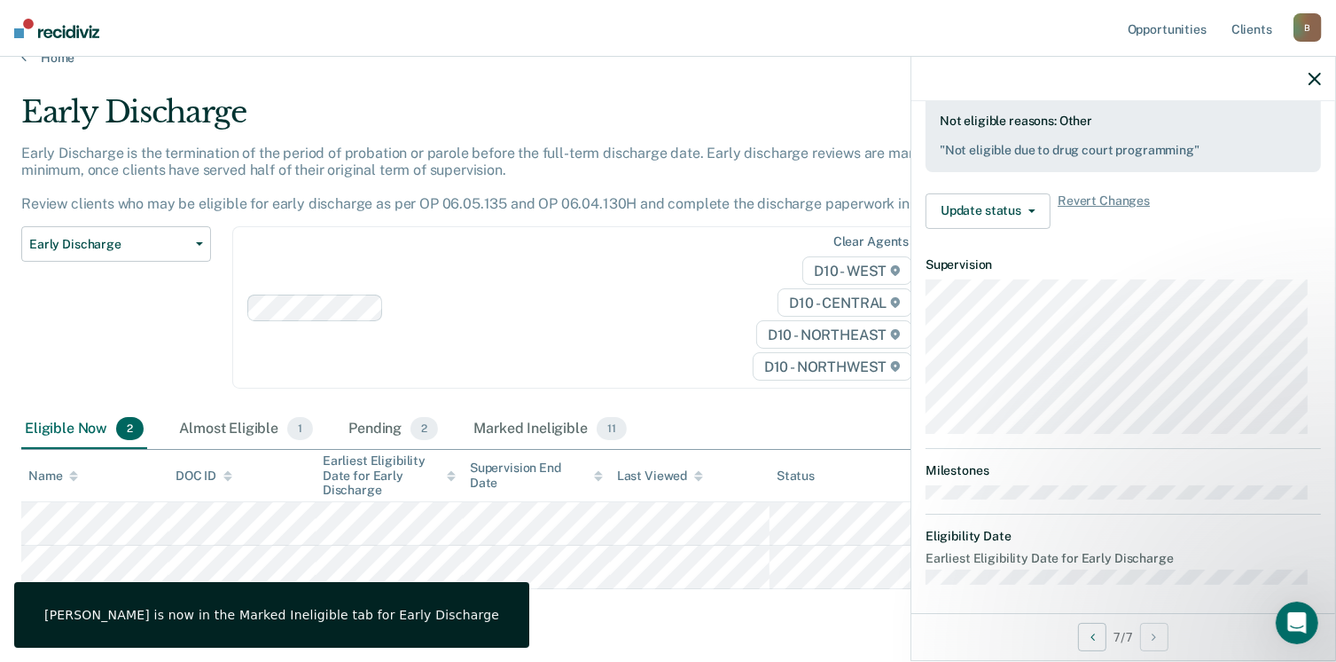
scroll to position [0, 0]
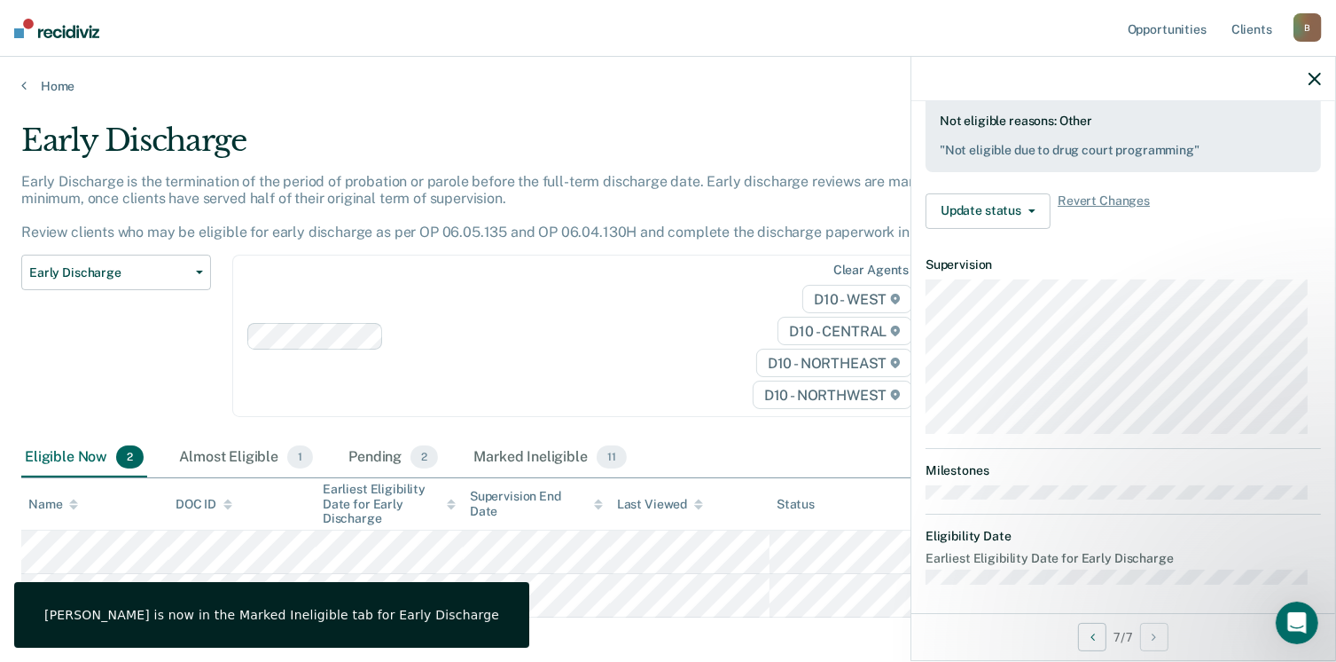
click at [53, 30] on img at bounding box center [56, 29] width 85 height 20
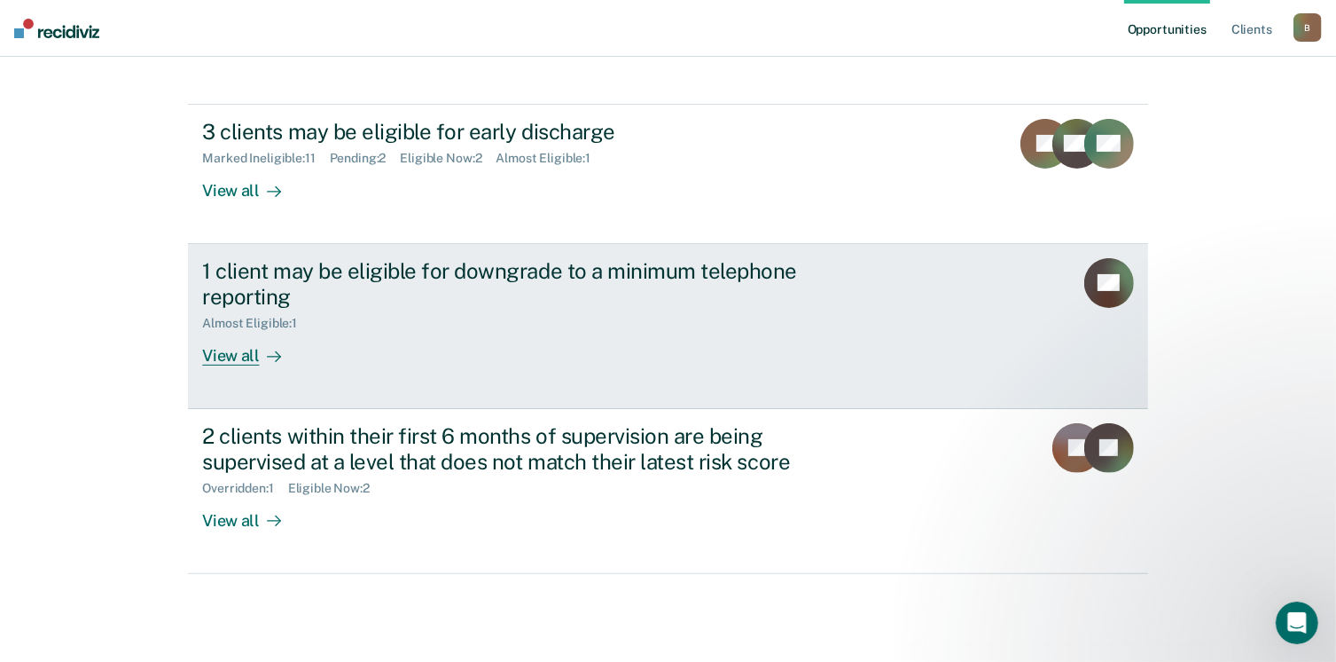
scroll to position [406, 0]
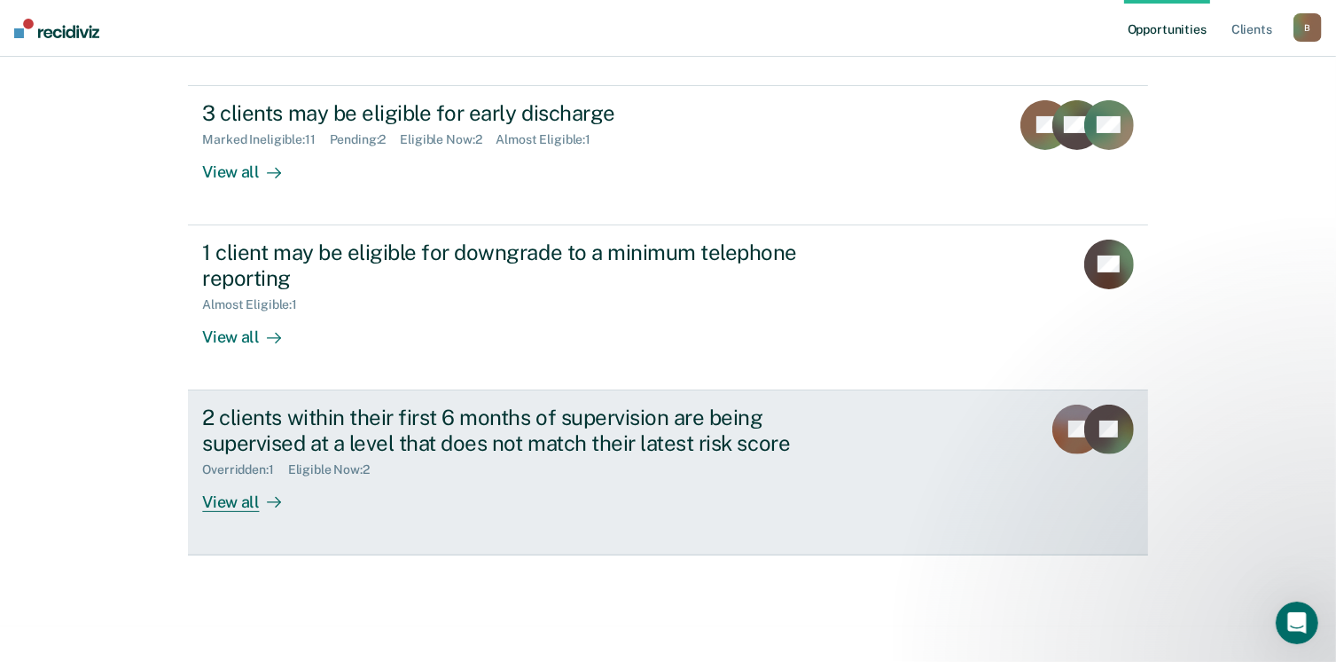
click at [486, 487] on div "2 clients within their first 6 months of supervision are being supervised at a …" at bounding box center [534, 457] width 665 height 107
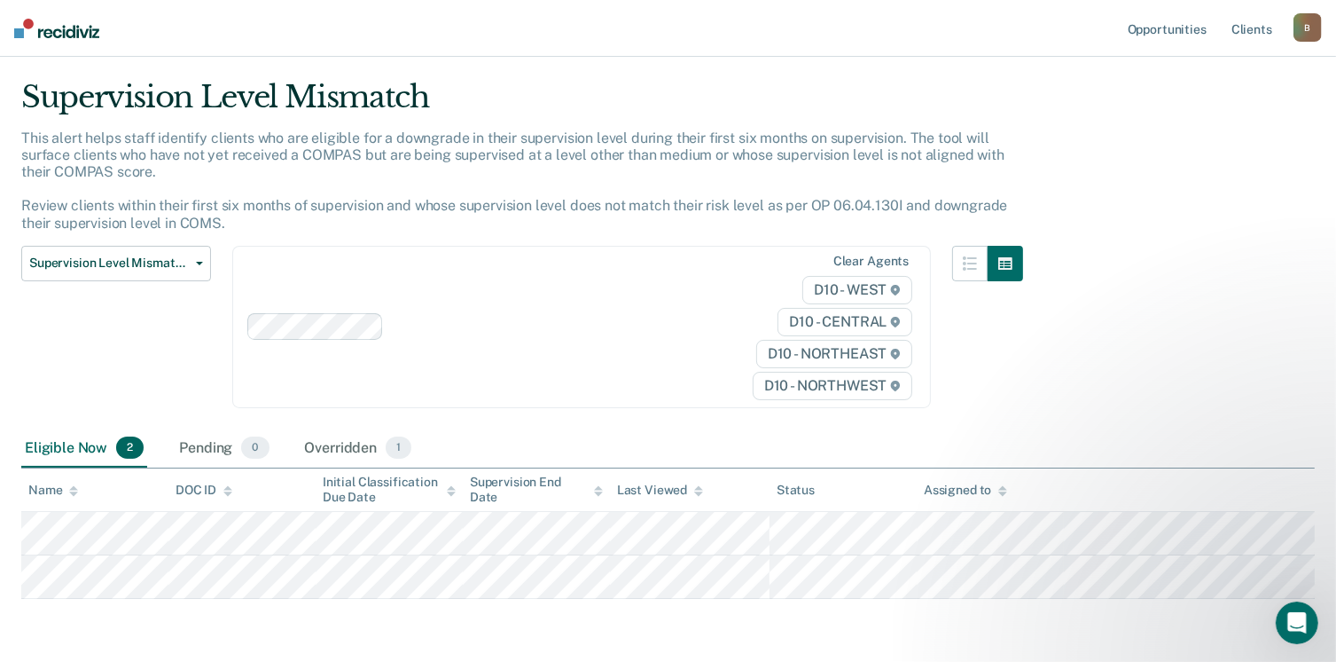
scroll to position [106, 0]
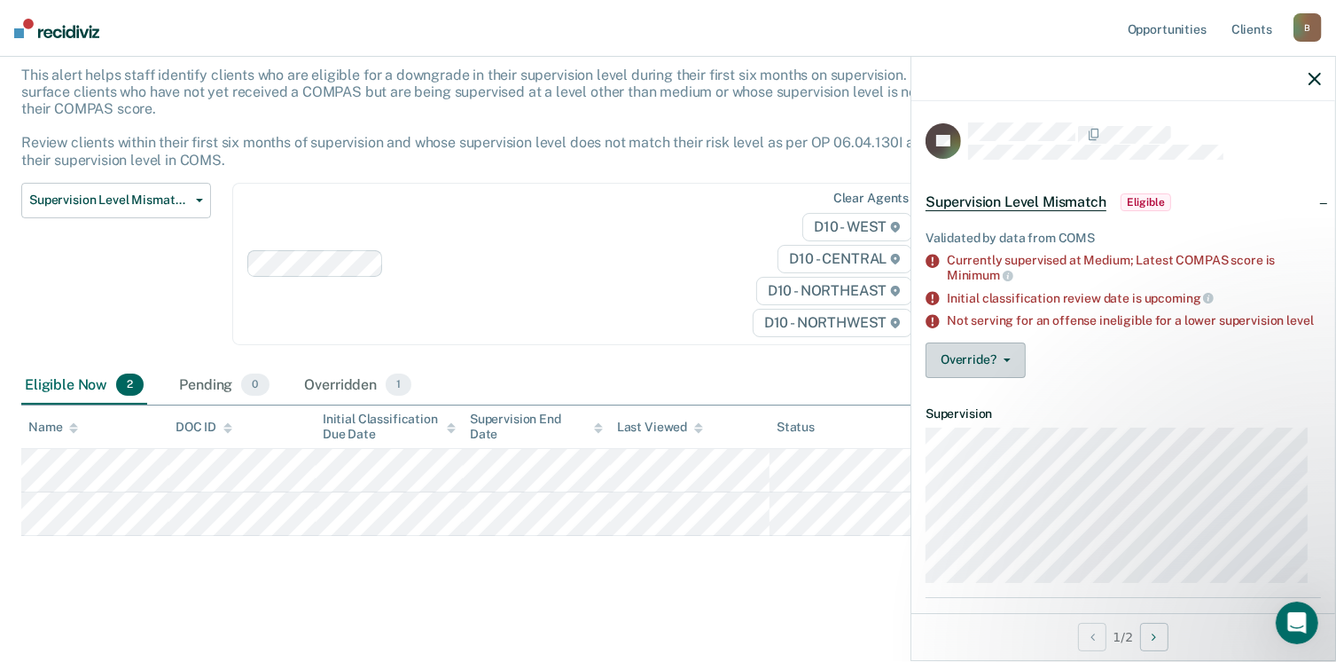
click at [994, 352] on button "Override?" at bounding box center [976, 359] width 100 height 35
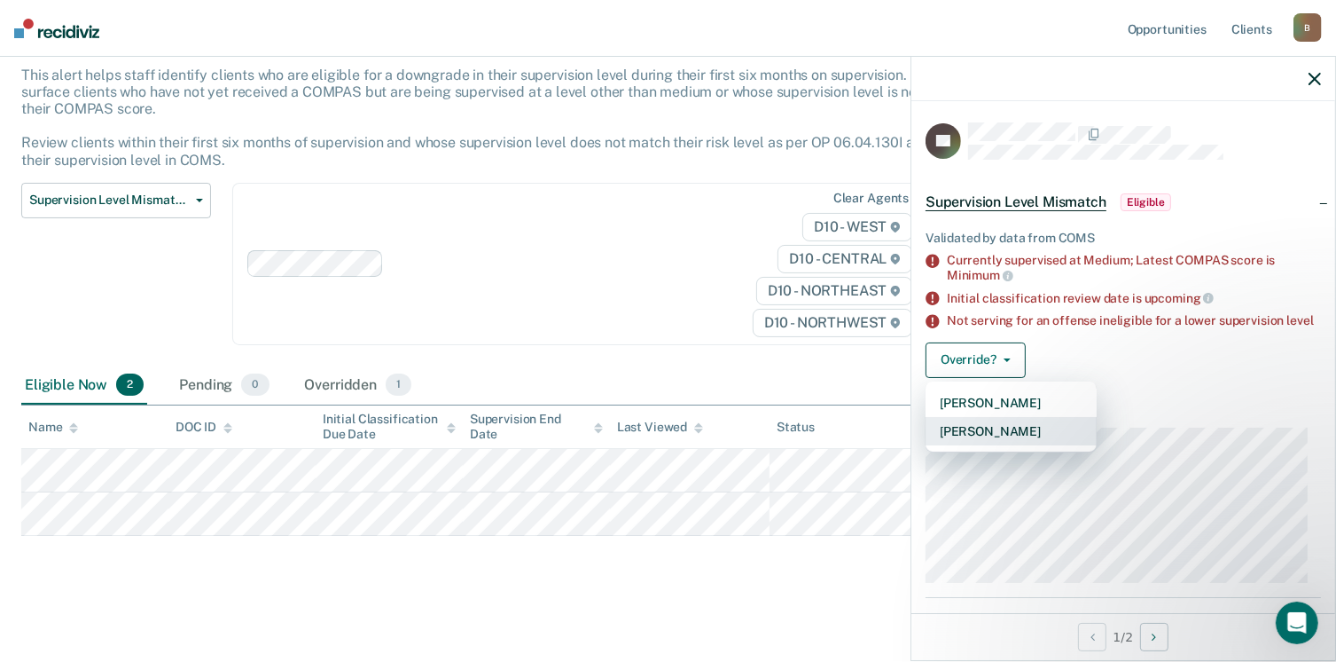
click at [1028, 445] on button "[PERSON_NAME]" at bounding box center [1011, 431] width 171 height 28
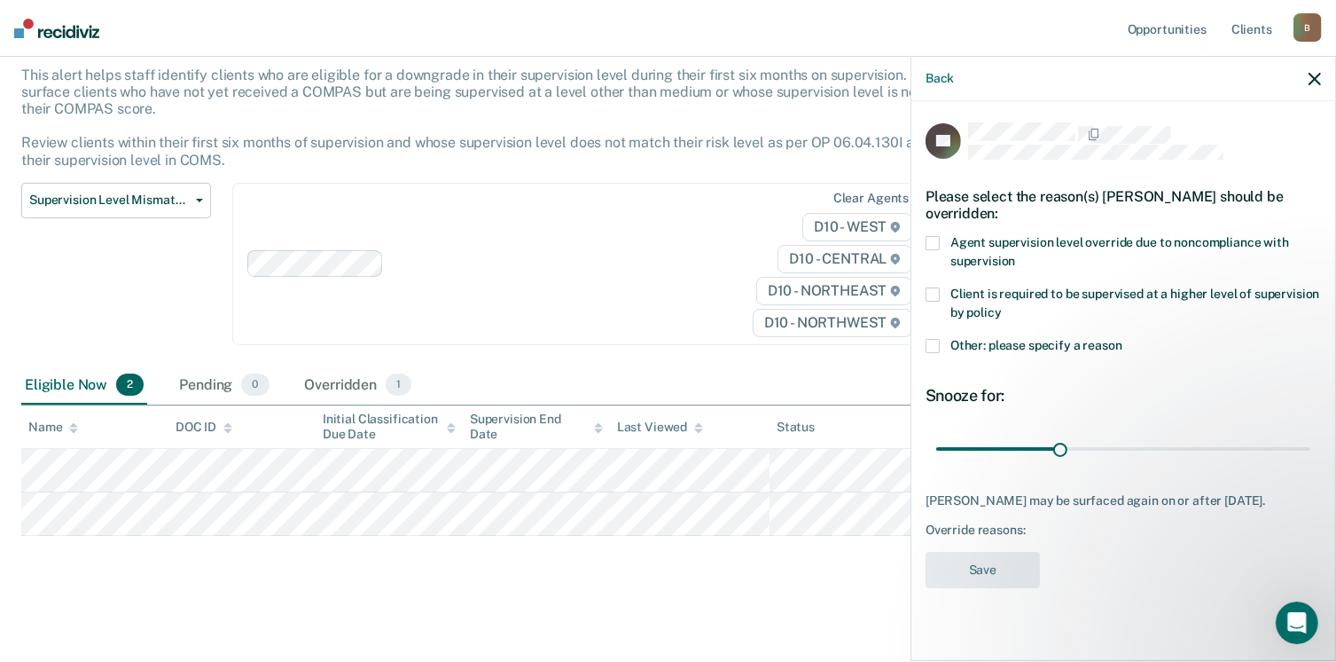
click at [1309, 74] on icon "button" at bounding box center [1315, 79] width 12 height 12
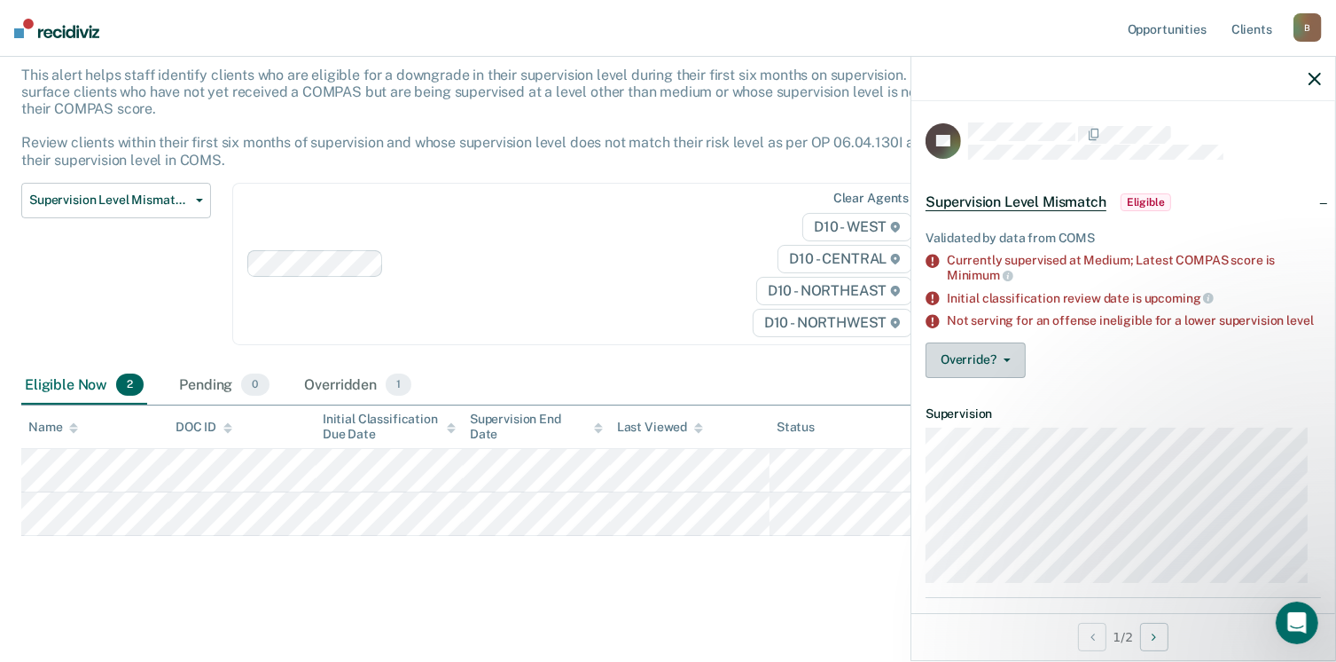
click at [980, 378] on button "Override?" at bounding box center [976, 359] width 100 height 35
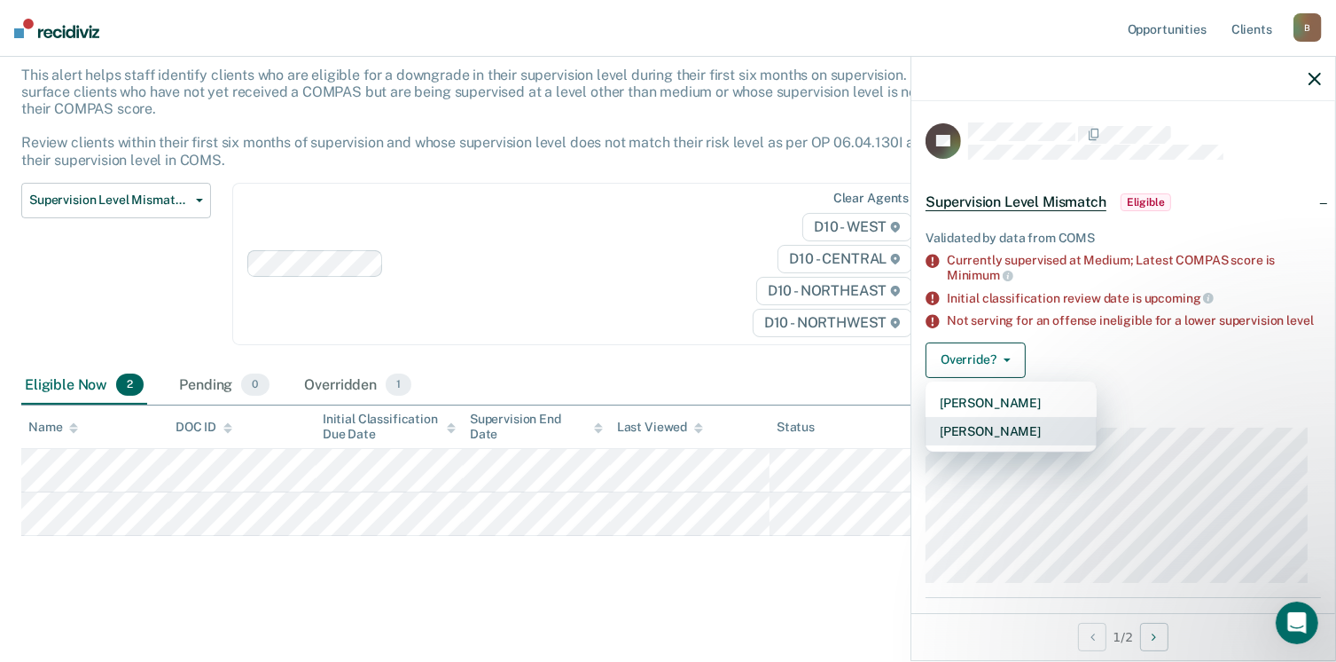
click at [1018, 443] on button "[PERSON_NAME]" at bounding box center [1011, 431] width 171 height 28
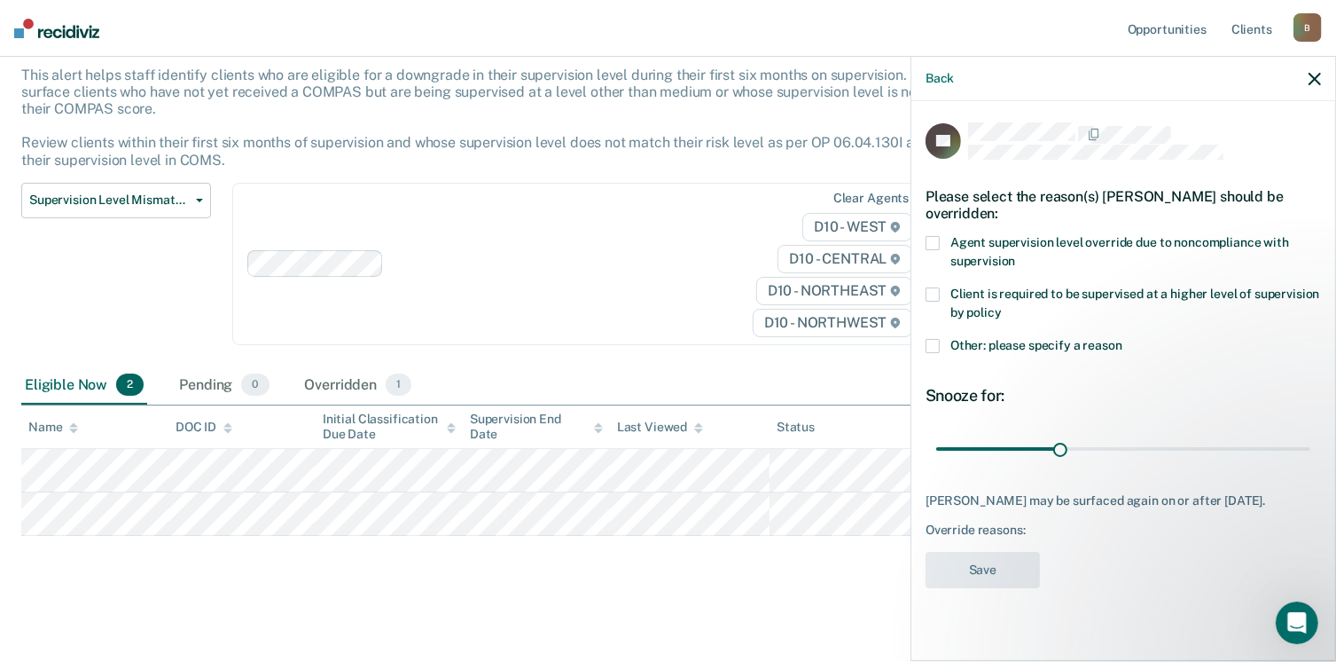
drag, startPoint x: 931, startPoint y: 342, endPoint x: 944, endPoint y: 343, distance: 13.3
click at [932, 342] on span at bounding box center [933, 346] width 14 height 14
click at [1123, 339] on input "Other: please specify a reason" at bounding box center [1123, 339] width 0 height 0
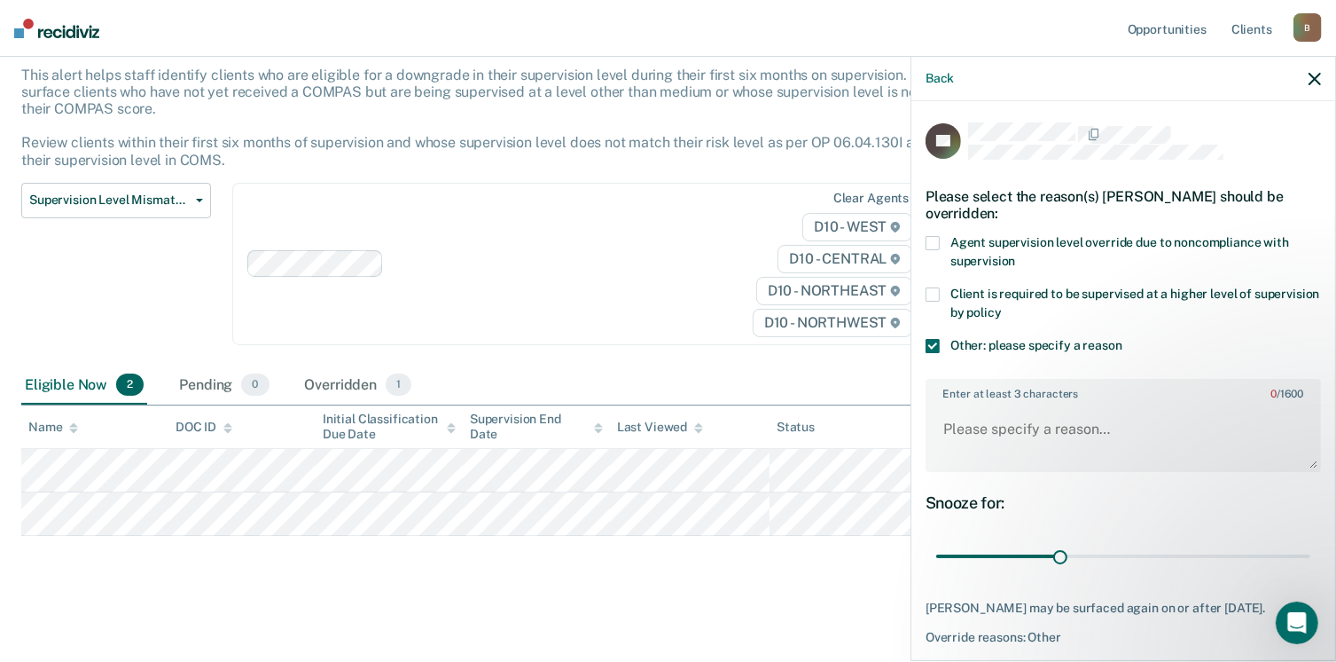
click at [998, 473] on div "Enter at least 3 characters 0 / 1600" at bounding box center [1124, 425] width 396 height 107
click at [997, 441] on textarea "Enter at least 3 characters 0 / 1600" at bounding box center [1124, 437] width 392 height 66
type textarea "D"
type textarea "R"
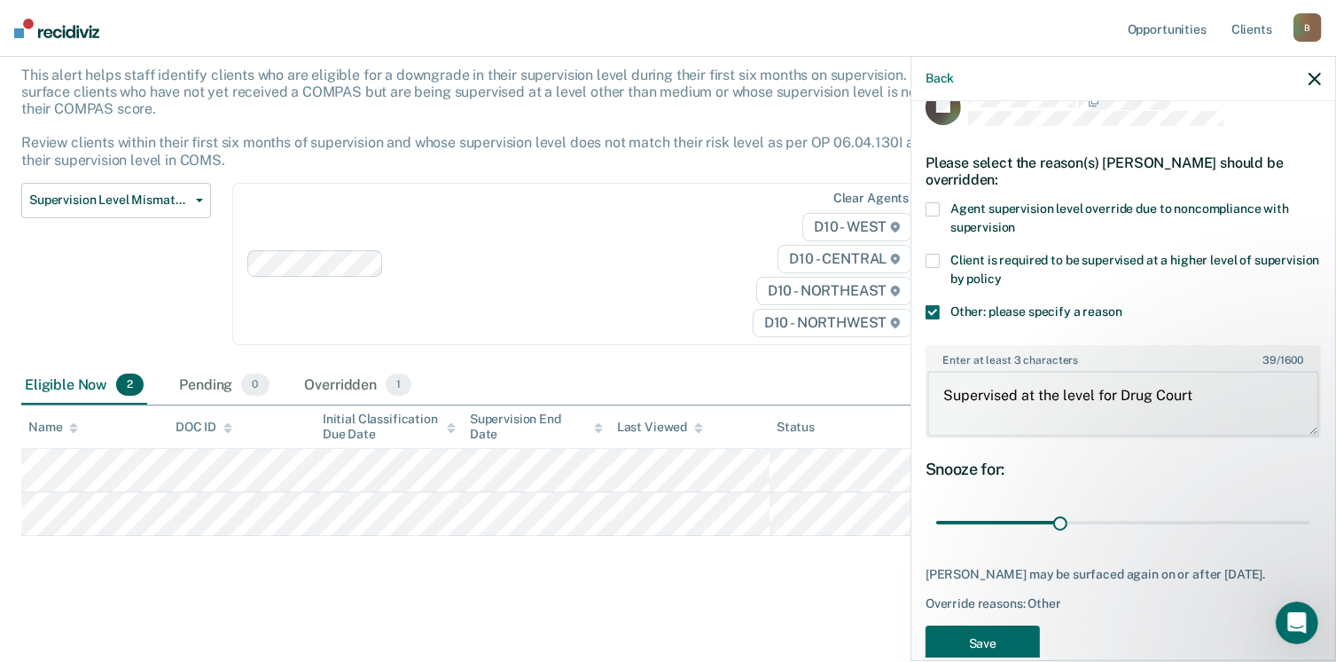
scroll to position [66, 0]
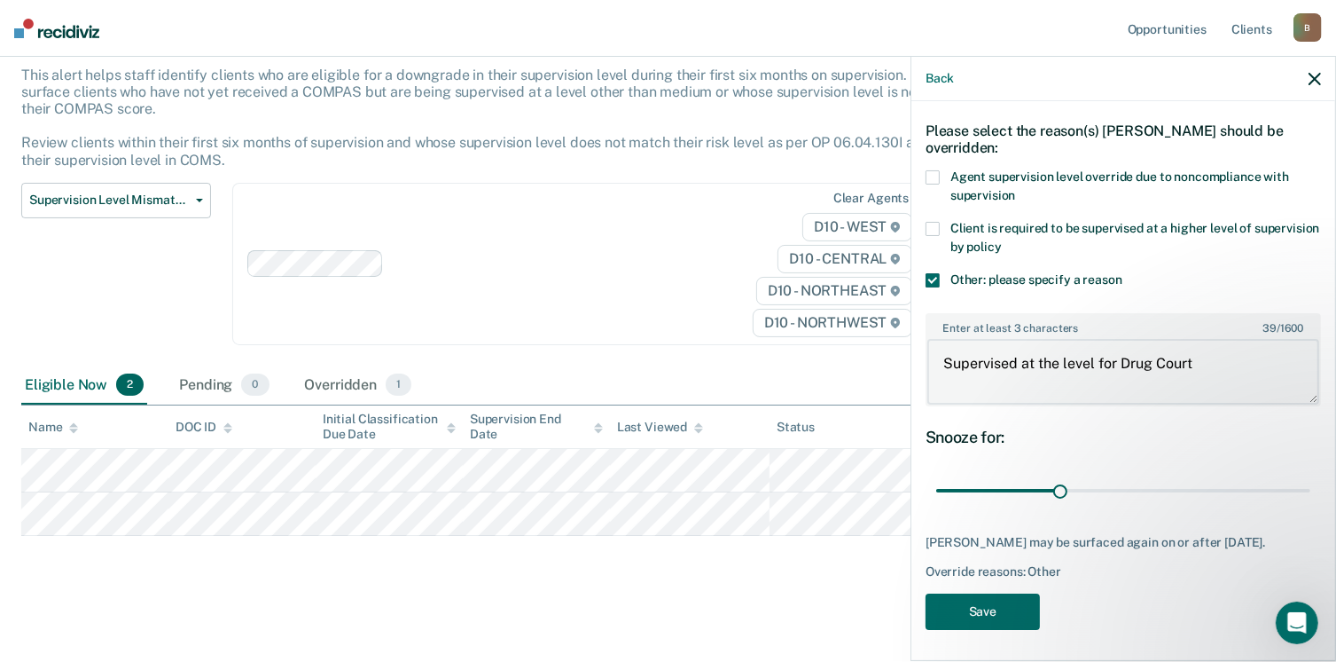
type textarea "Supervised at the level for Drug Court"
click at [937, 235] on label "Client is required to be supervised at a higher level of supervision by policy" at bounding box center [1124, 240] width 396 height 37
click at [1002, 240] on input "Client is required to be supervised at a higher level of supervision by policy" at bounding box center [1002, 240] width 0 height 0
click at [993, 603] on button "Save" at bounding box center [983, 611] width 114 height 36
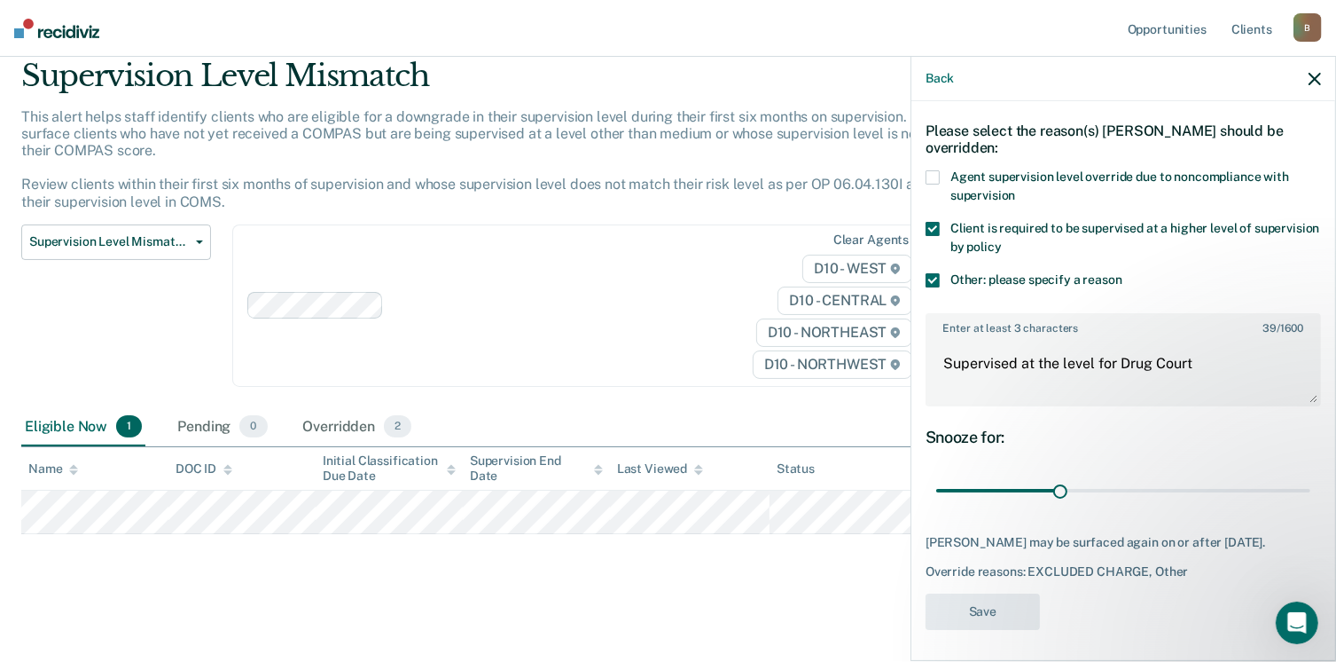
scroll to position [63, 0]
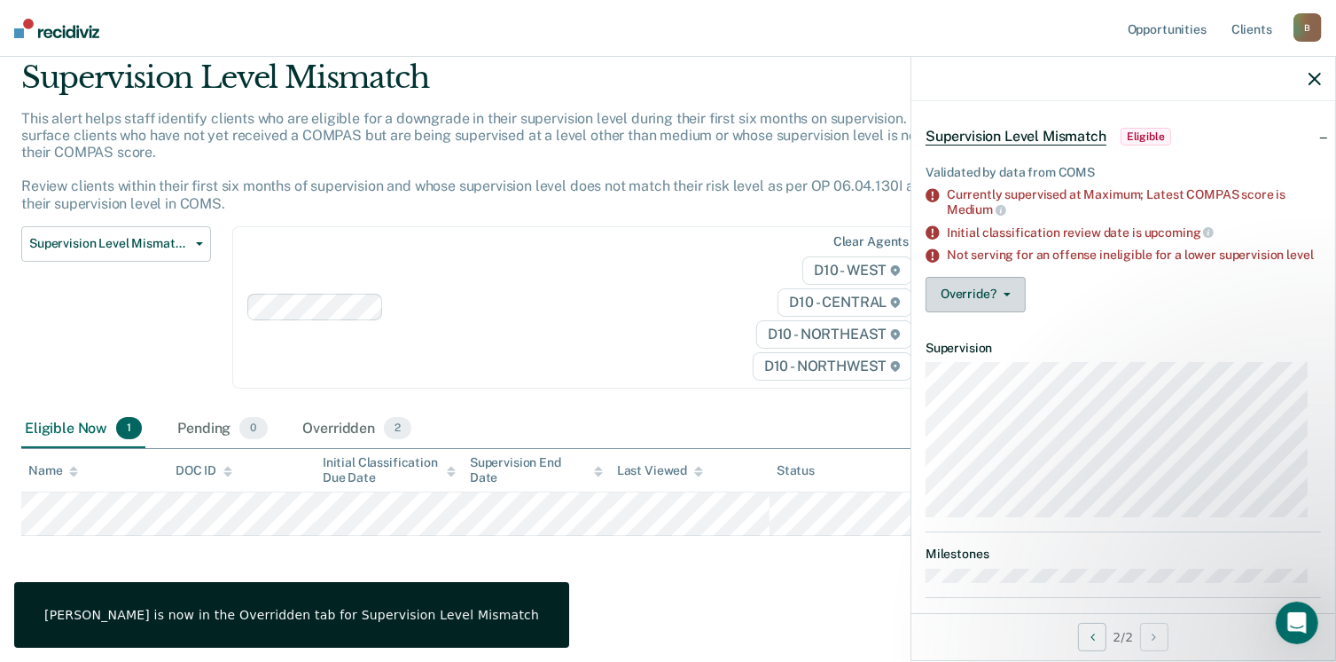
click at [980, 302] on button "Override?" at bounding box center [976, 294] width 100 height 35
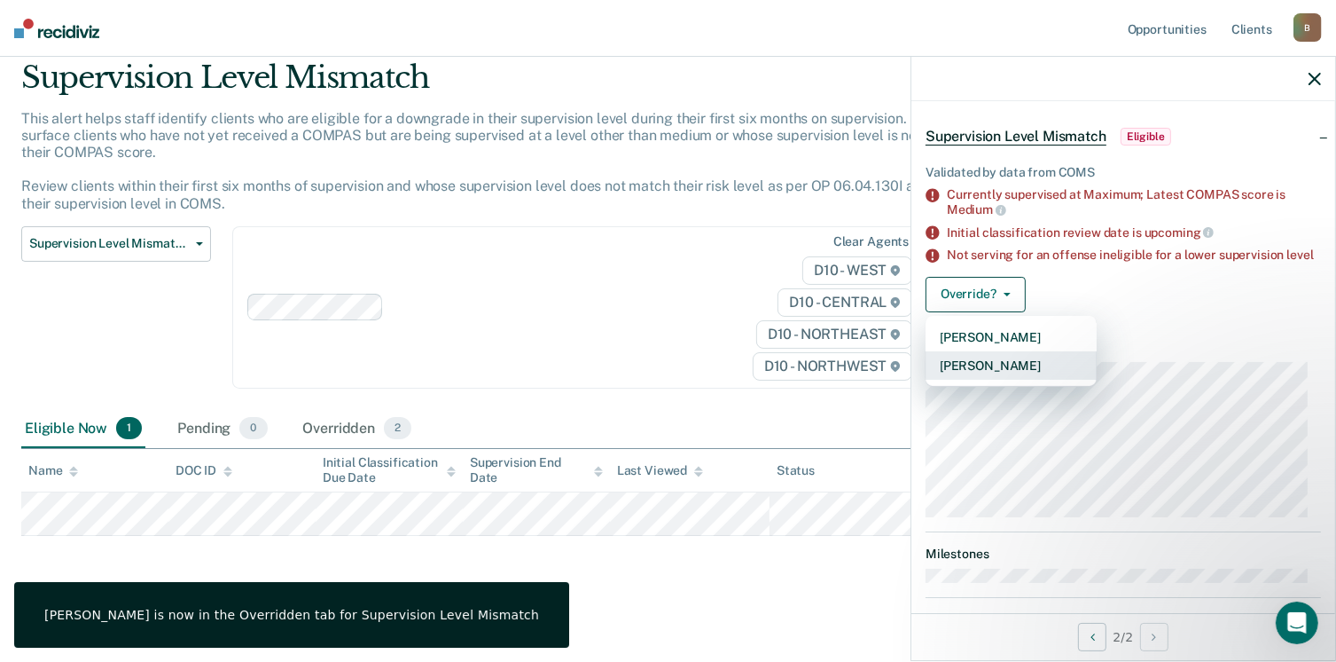
click at [971, 373] on button "[PERSON_NAME]" at bounding box center [1011, 365] width 171 height 28
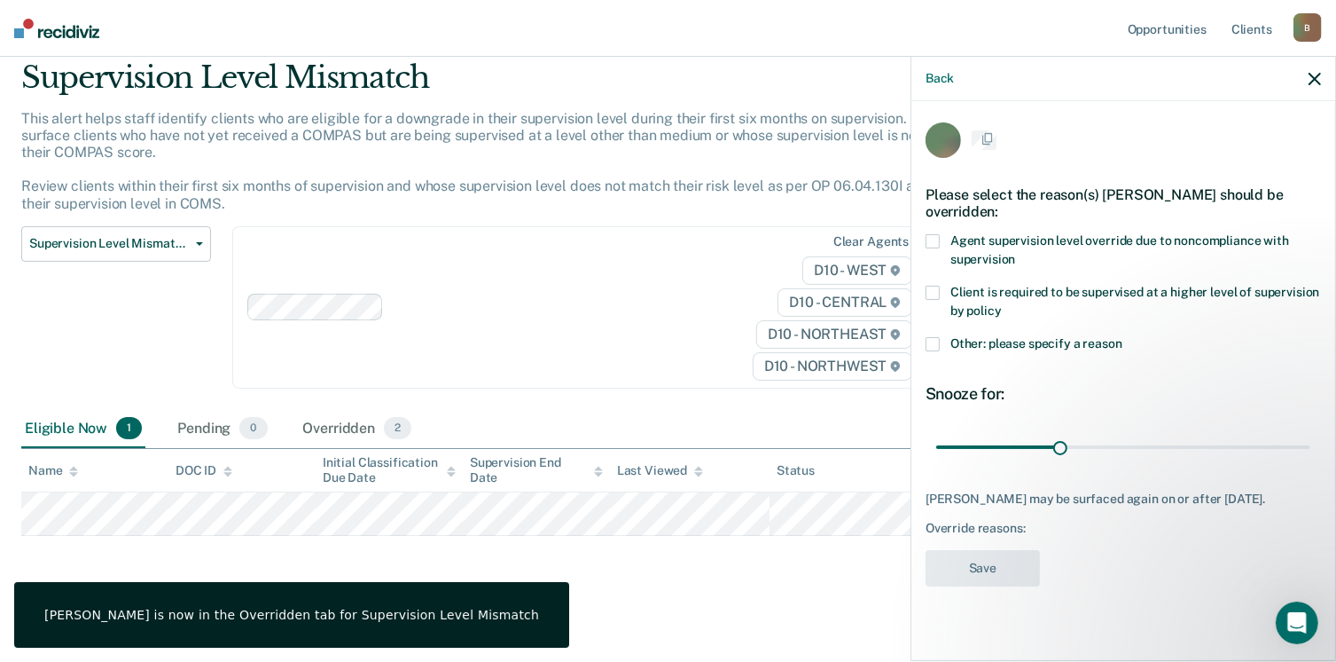
scroll to position [0, 0]
click at [939, 287] on label "Client is required to be supervised at a higher level of supervision by policy" at bounding box center [1124, 305] width 396 height 37
click at [1002, 306] on input "Client is required to be supervised at a higher level of supervision by policy" at bounding box center [1002, 306] width 0 height 0
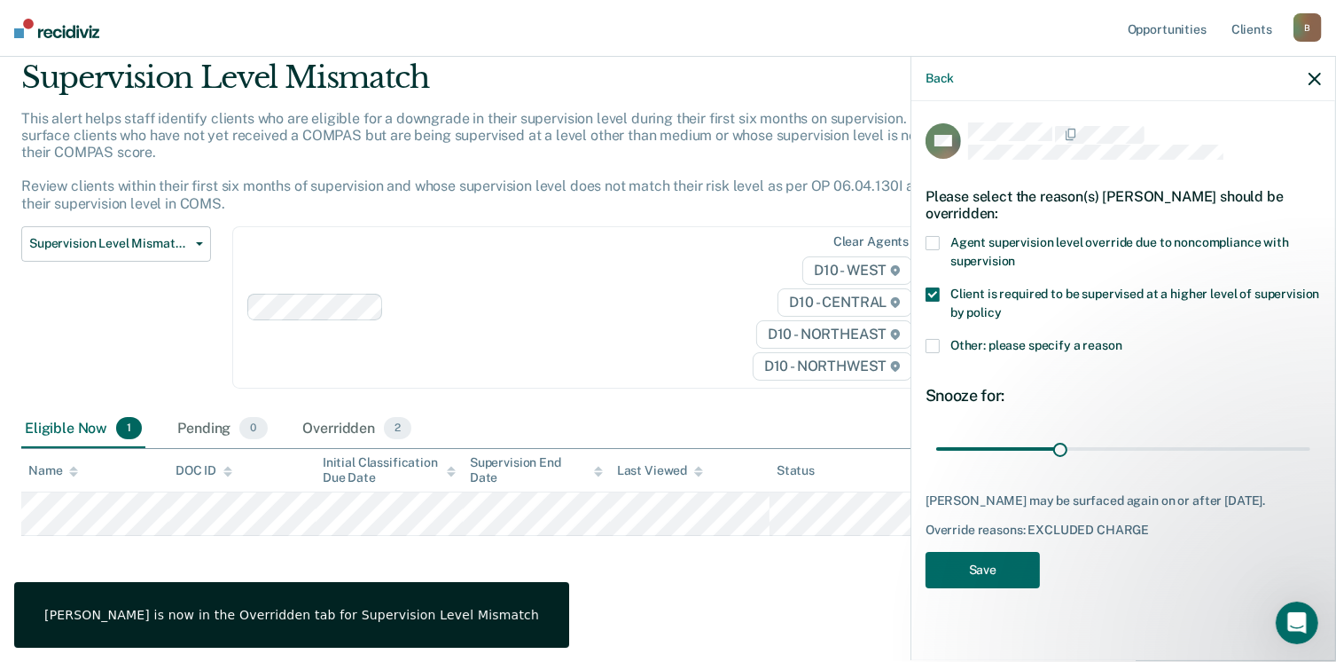
click at [937, 339] on span at bounding box center [933, 346] width 14 height 14
click at [1123, 339] on input "Other: please specify a reason" at bounding box center [1123, 339] width 0 height 0
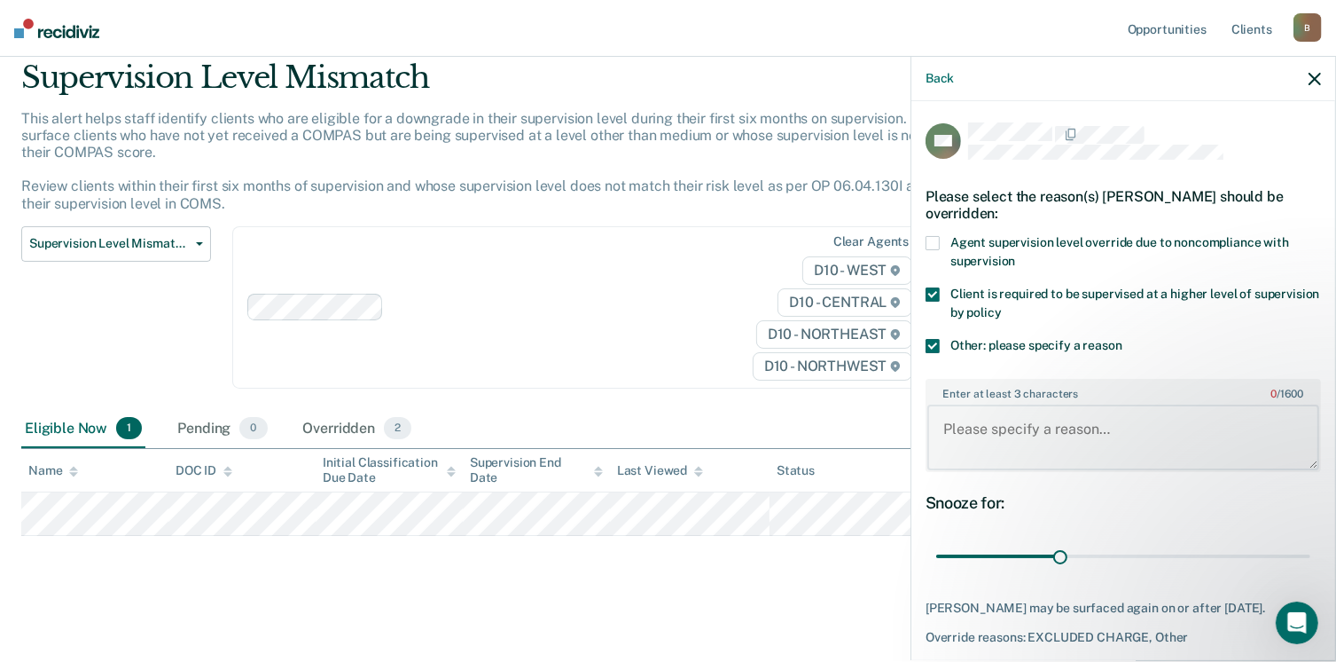
click at [992, 449] on textarea "Enter at least 3 characters 0 / 1600" at bounding box center [1124, 437] width 392 height 66
paste textarea "Not eligible due to drug court programming"
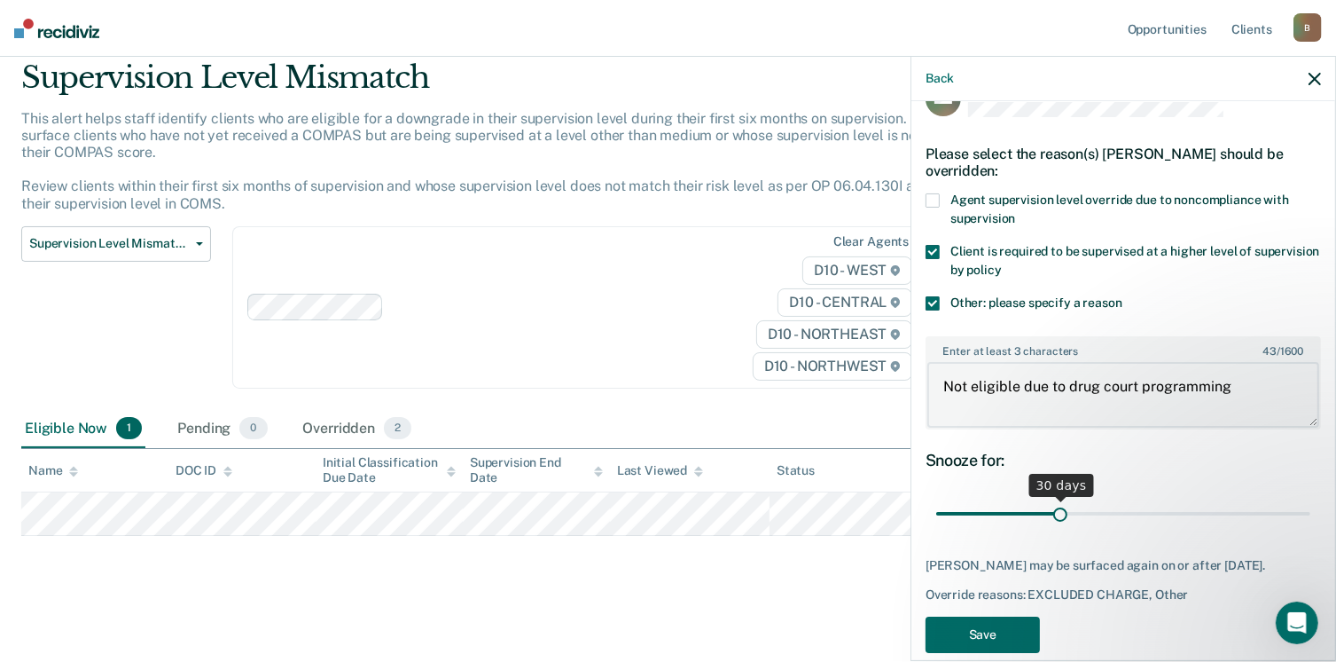
scroll to position [66, 0]
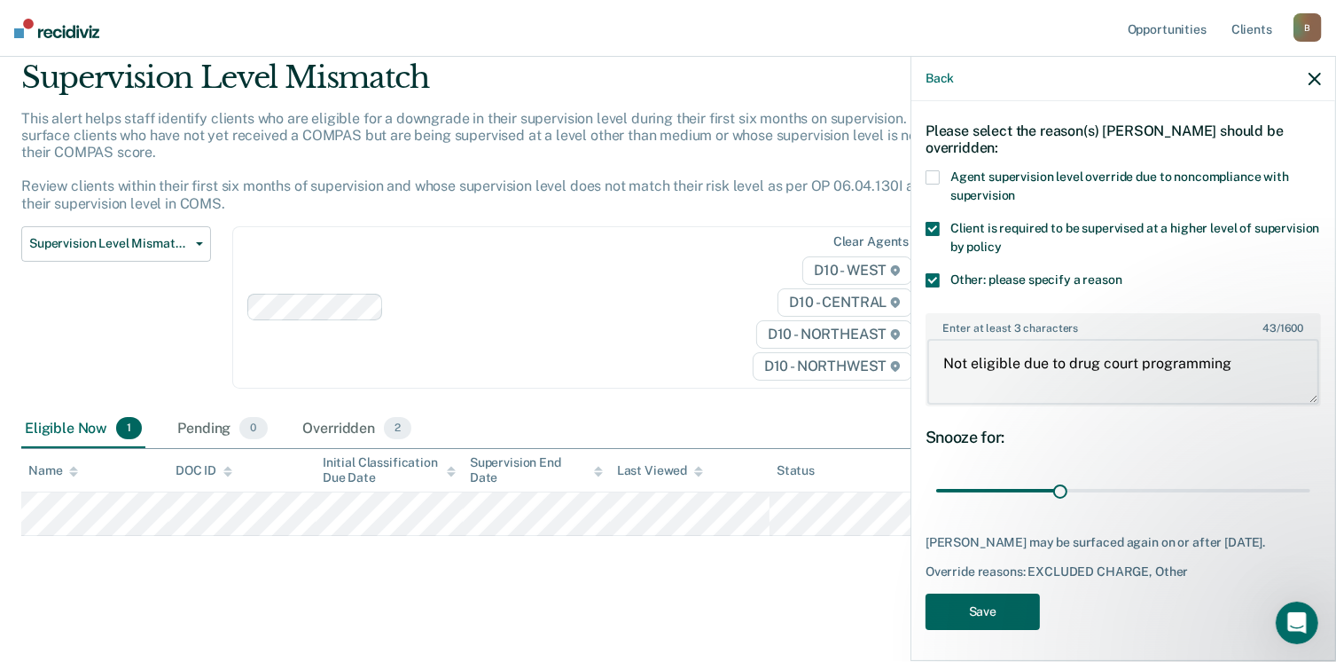
type textarea "Not eligible due to drug court programming"
click at [1012, 593] on button "Save" at bounding box center [983, 611] width 114 height 36
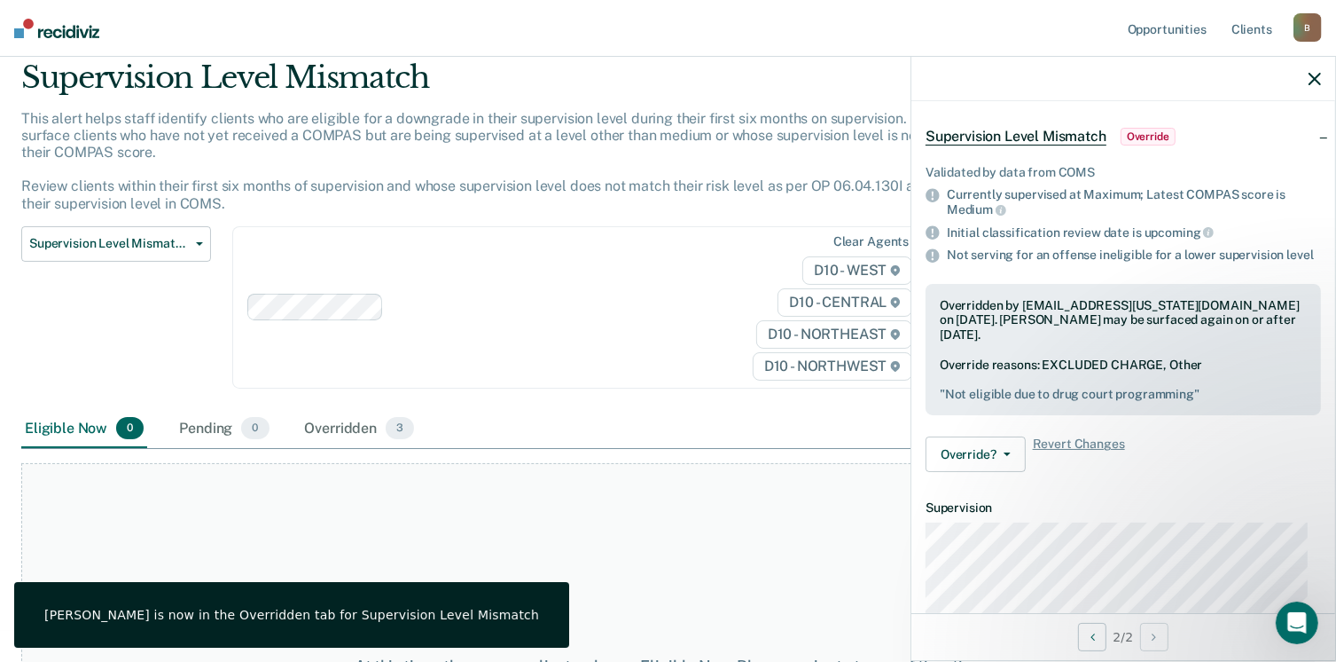
click at [1304, 27] on div "B" at bounding box center [1308, 27] width 28 height 28
click at [1183, 121] on link "Log Out" at bounding box center [1236, 116] width 143 height 15
